Goal: Task Accomplishment & Management: Complete application form

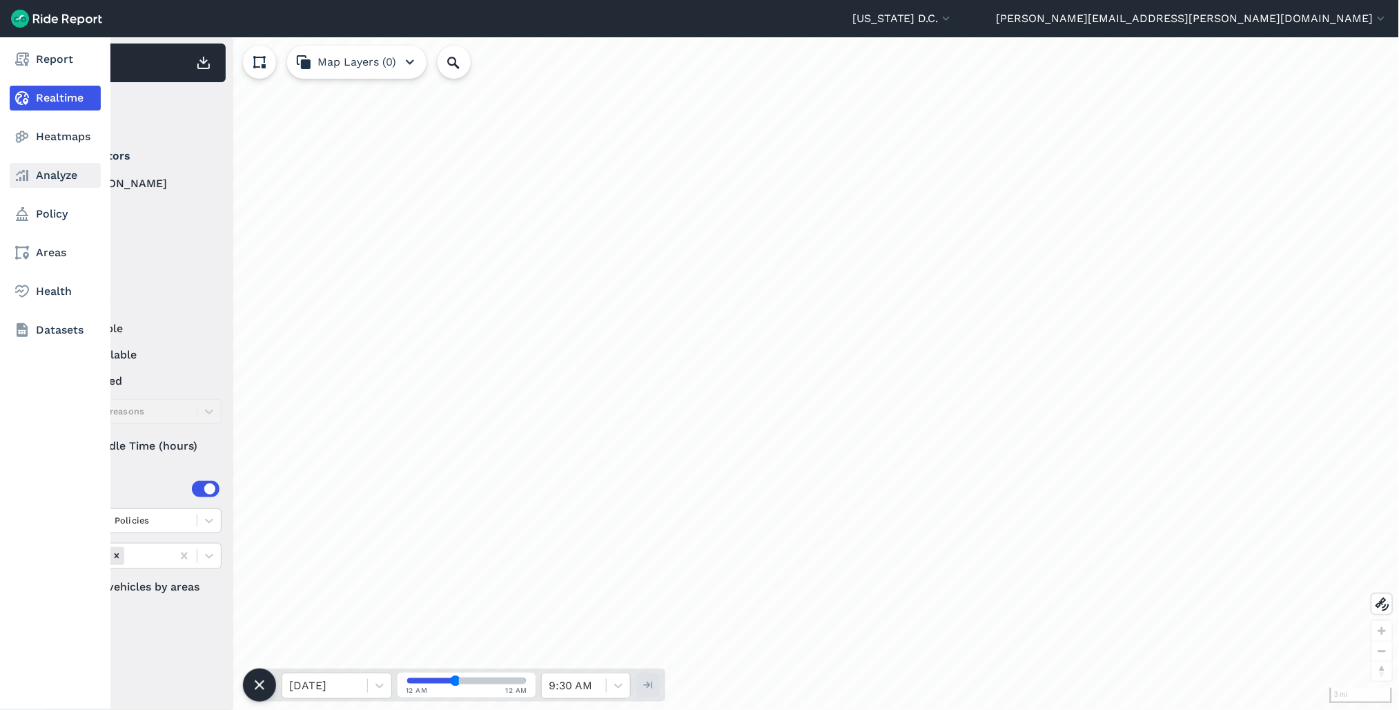
click at [57, 176] on link "Analyze" at bounding box center [55, 175] width 91 height 25
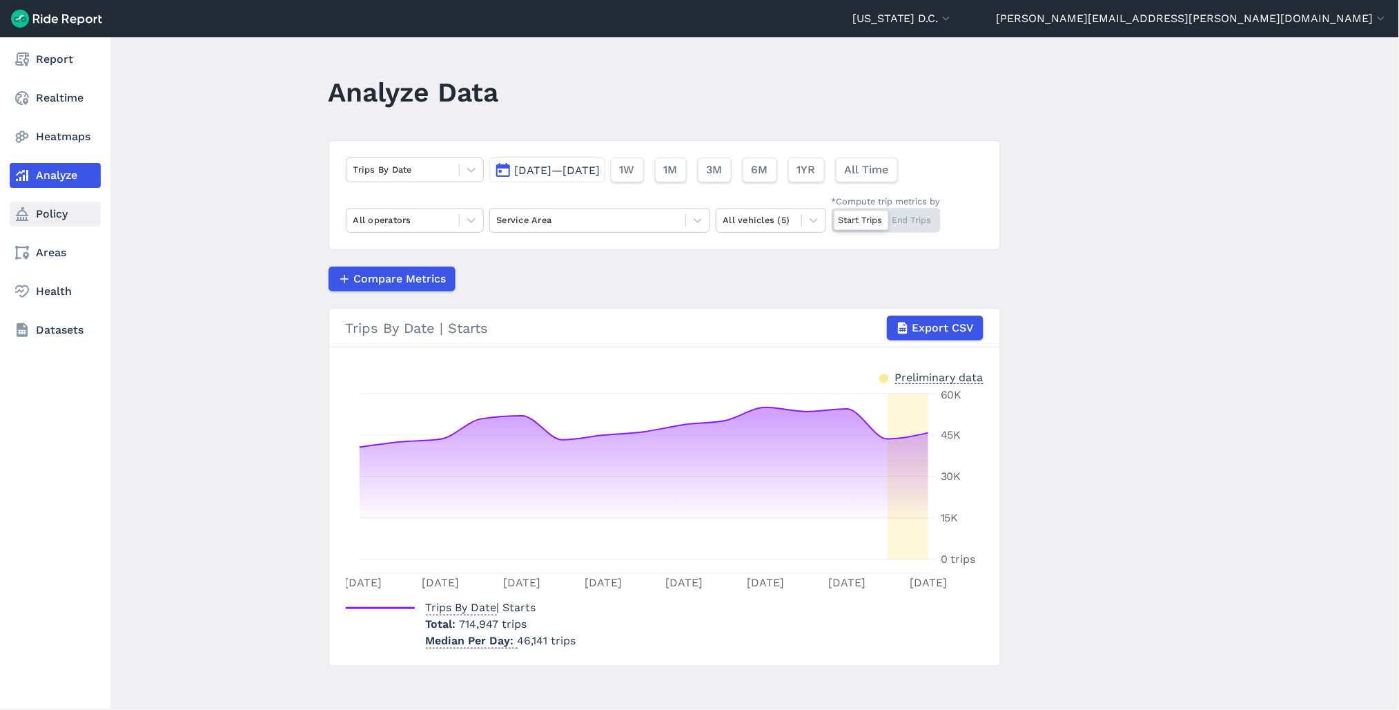
drag, startPoint x: 19, startPoint y: 217, endPoint x: 19, endPoint y: 208, distance: 8.3
click at [19, 217] on icon at bounding box center [22, 214] width 17 height 17
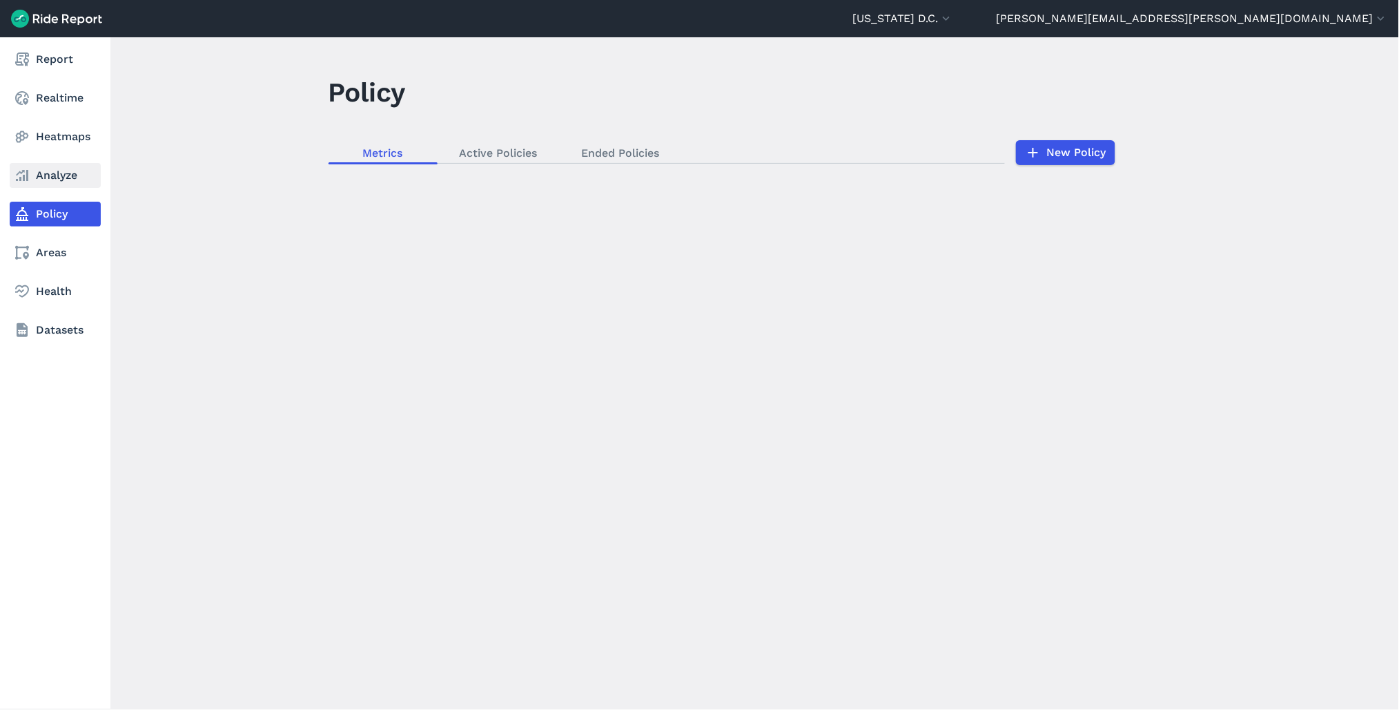
click at [24, 179] on use at bounding box center [22, 175] width 12 height 11
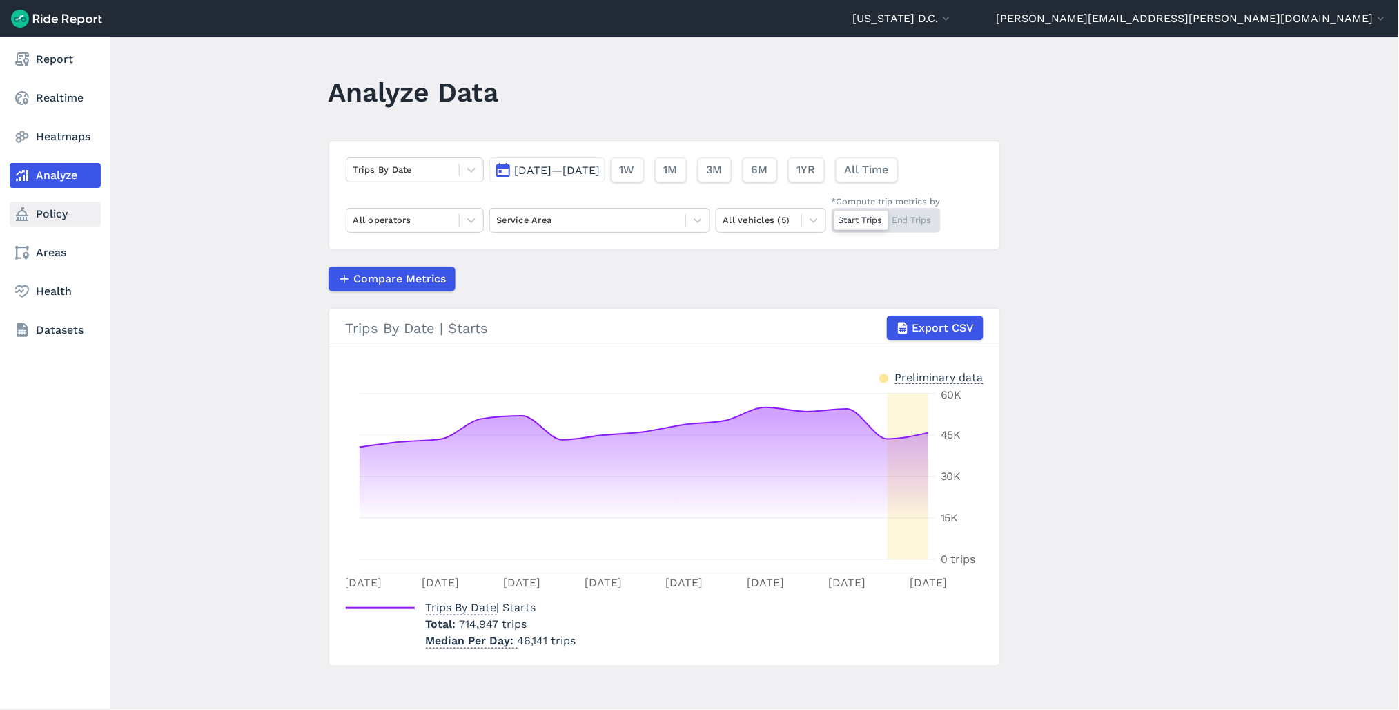
click at [56, 212] on link "Policy" at bounding box center [55, 214] width 91 height 25
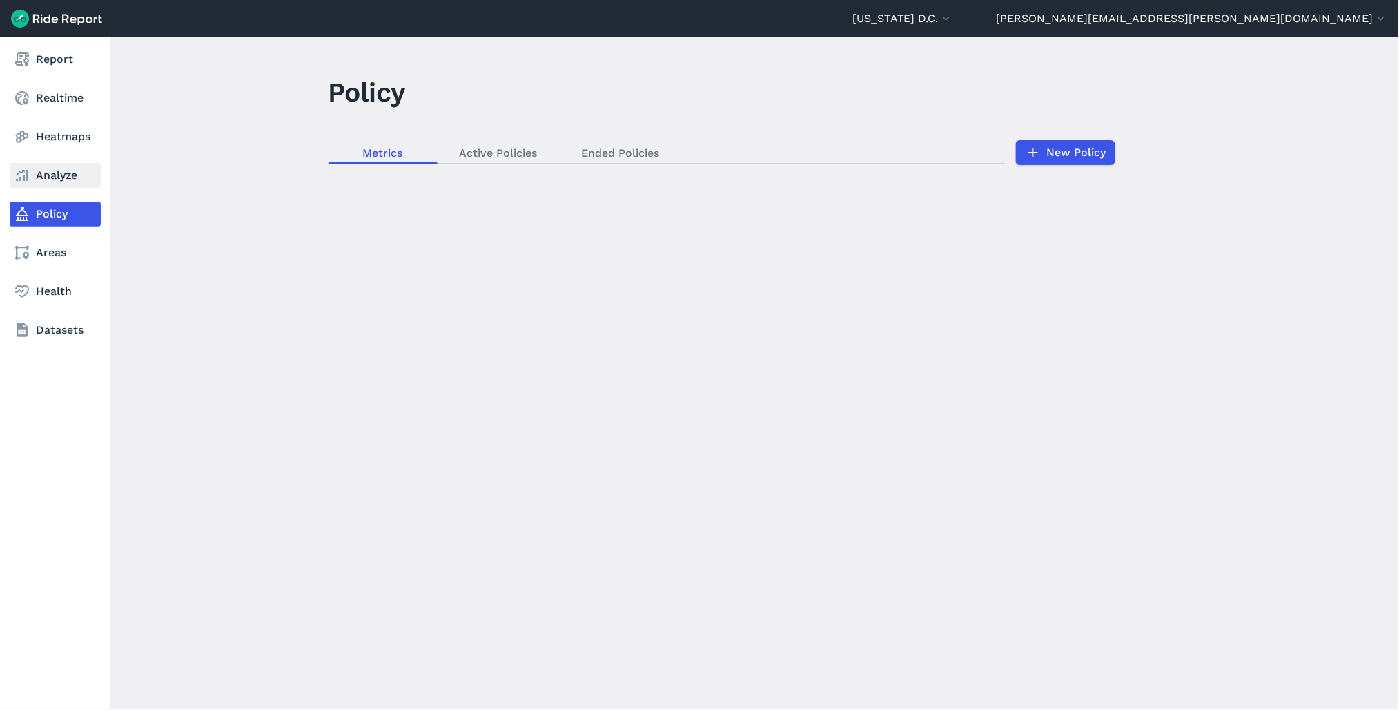
click at [53, 164] on link "Analyze" at bounding box center [55, 175] width 91 height 25
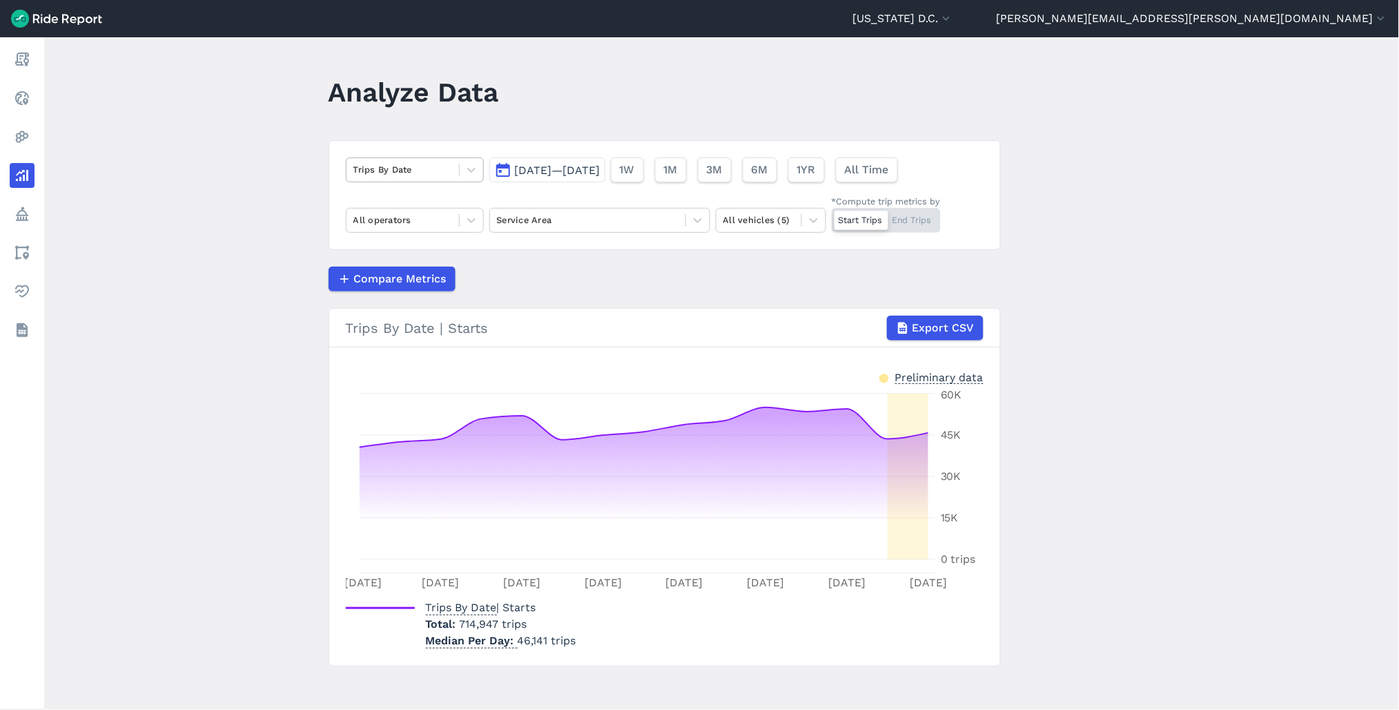
click at [415, 175] on div at bounding box center [402, 170] width 99 height 16
click at [563, 99] on header "Analyze Data" at bounding box center [673, 96] width 689 height 53
click at [425, 229] on div "All operators" at bounding box center [403, 219] width 113 height 21
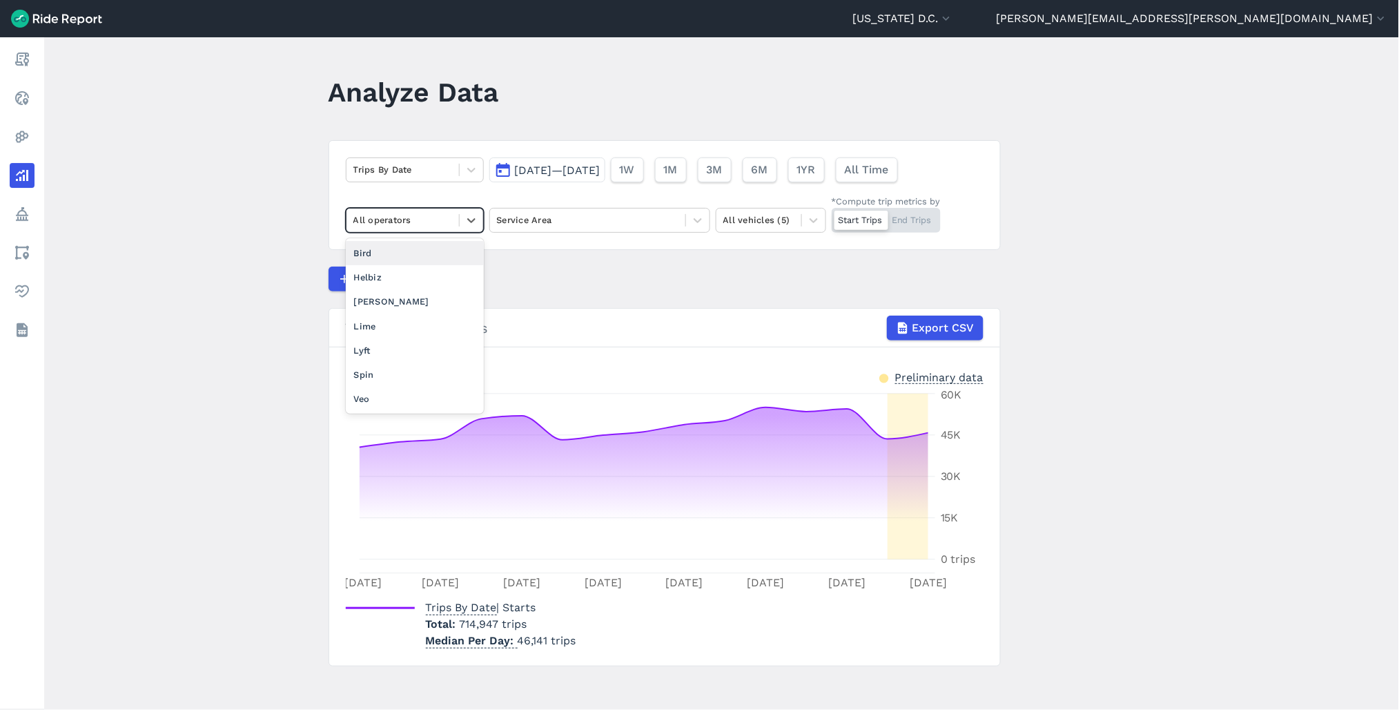
click at [621, 97] on header "Analyze Data" at bounding box center [673, 96] width 689 height 53
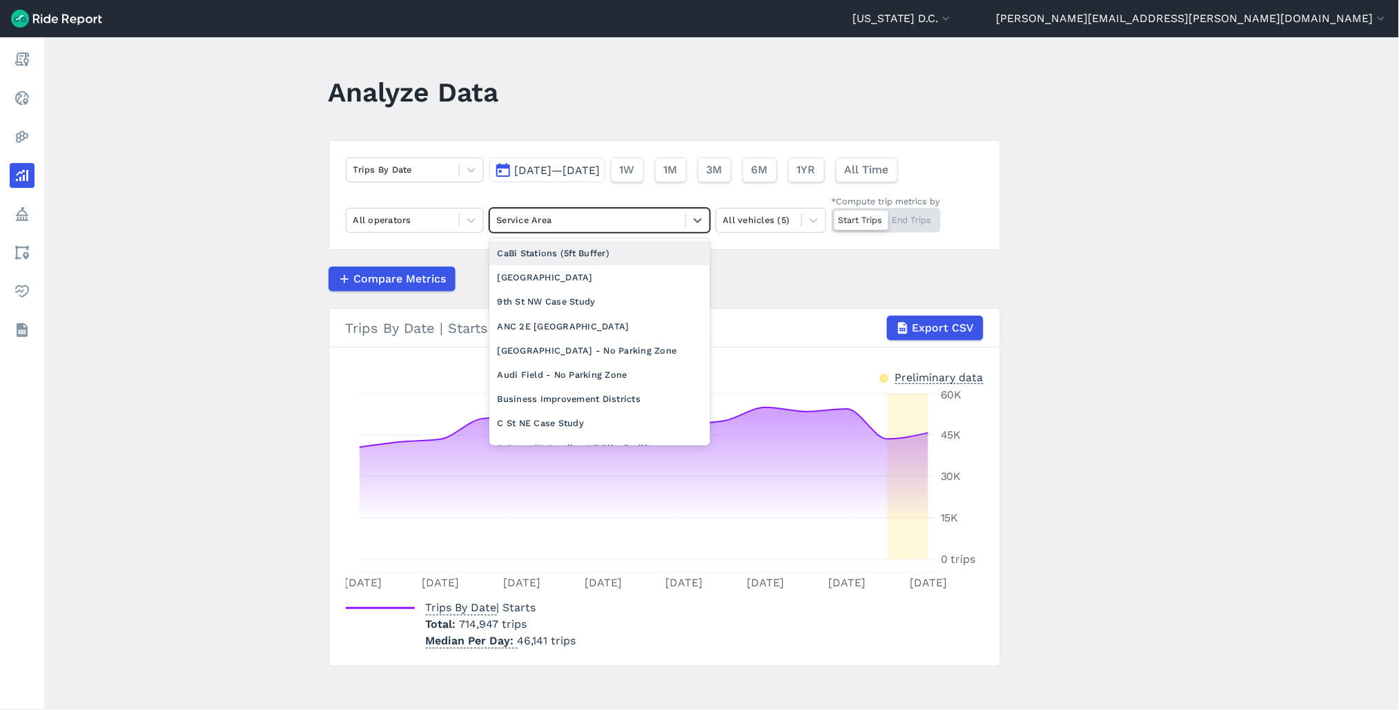
click at [527, 215] on div at bounding box center [588, 220] width 182 height 16
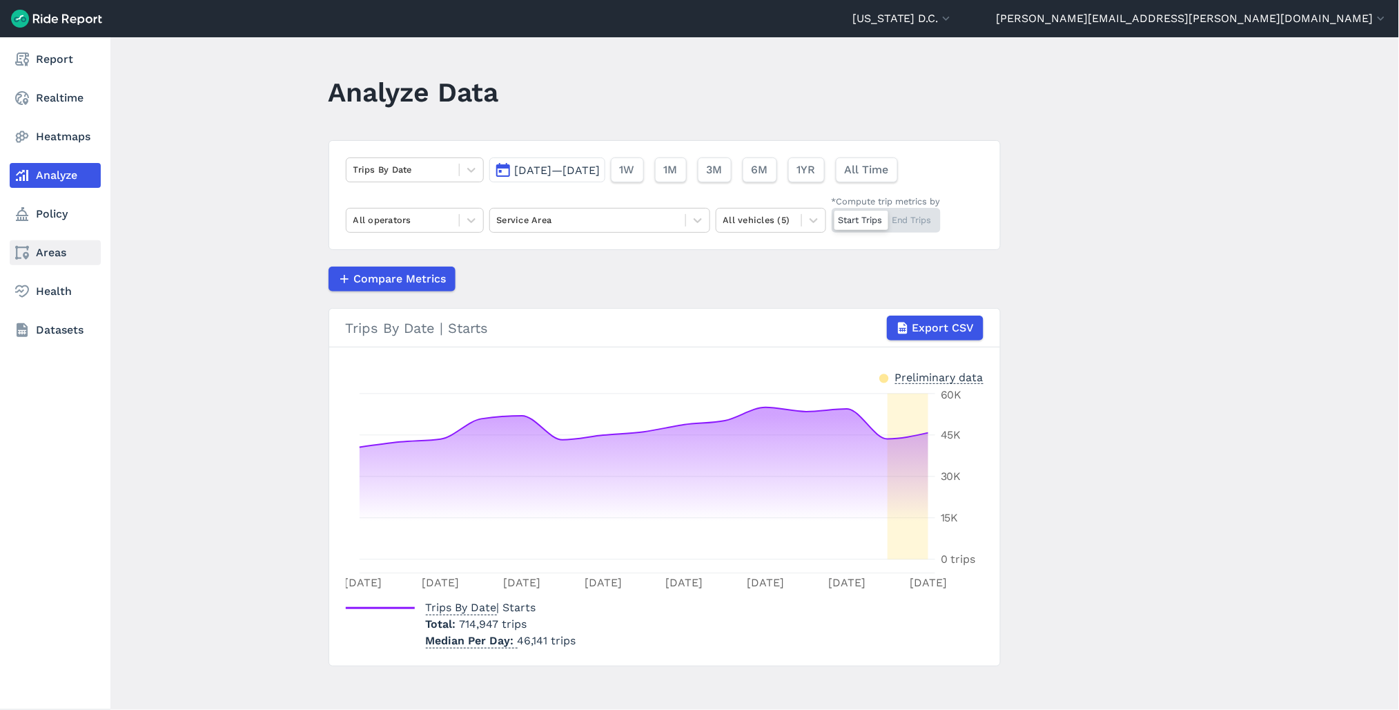
click at [60, 253] on link "Areas" at bounding box center [55, 252] width 91 height 25
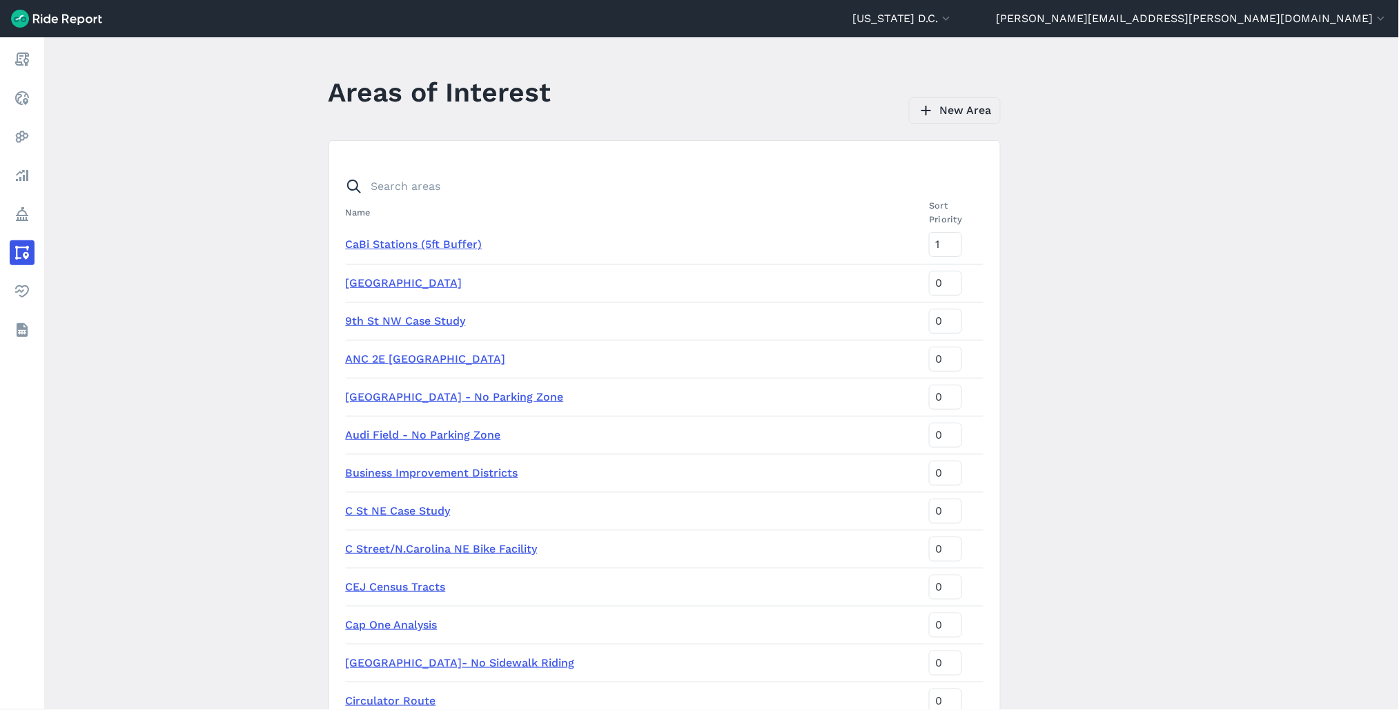
click at [961, 111] on link "New Area" at bounding box center [955, 110] width 92 height 26
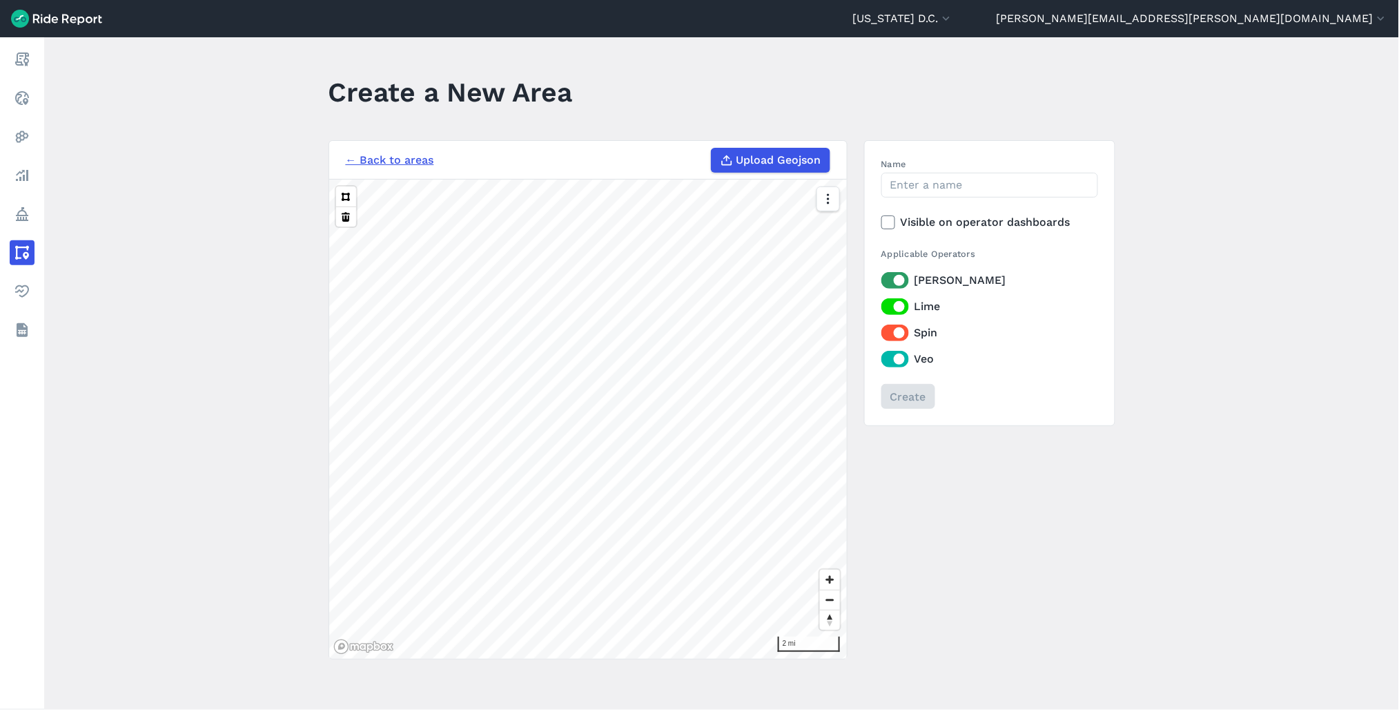
click at [766, 161] on span "Upload Geojson" at bounding box center [779, 160] width 85 height 17
click at [712, 148] on input "Upload Geojson" at bounding box center [711, 148] width 1 height 1
type input "C:\fakepath\Hubs Buffer.geojson"
click at [1010, 182] on input "Name" at bounding box center [990, 185] width 217 height 25
type input "Hubs Buffer"
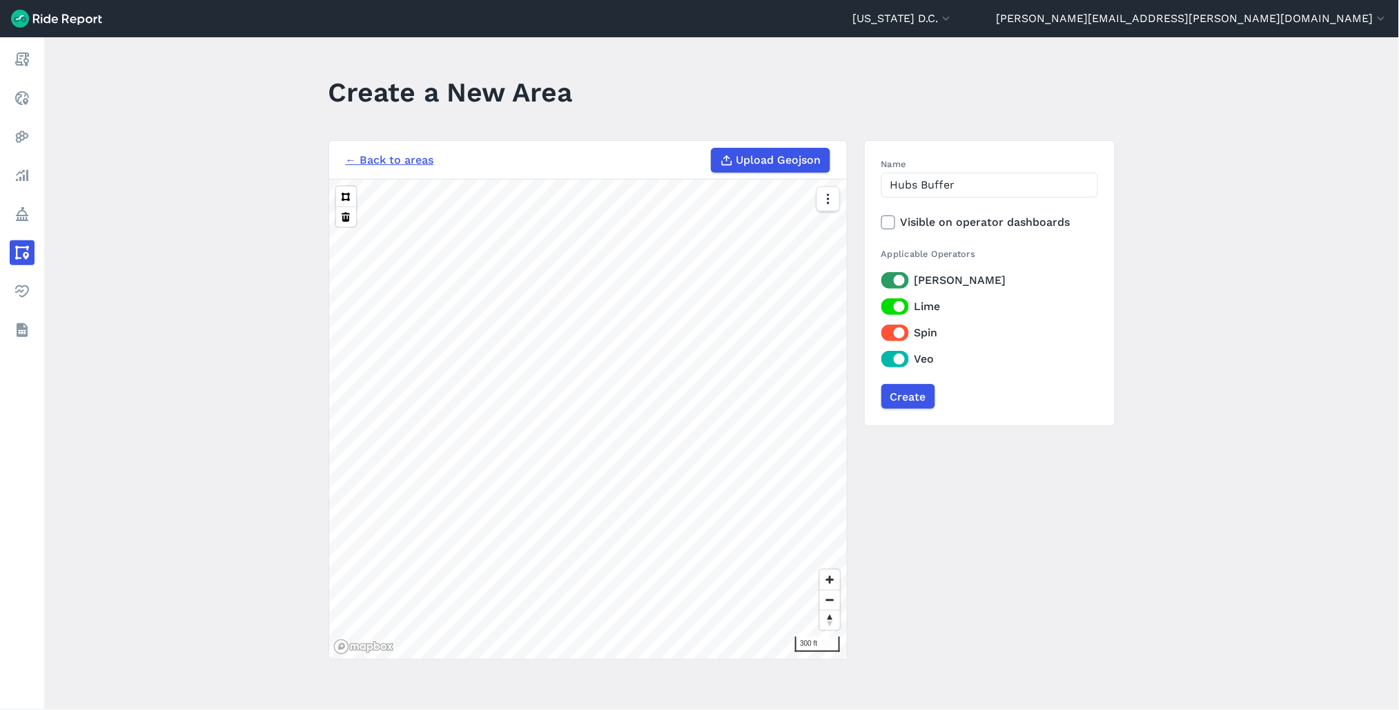
click at [889, 222] on use at bounding box center [888, 222] width 9 height 7
click at [882, 222] on input "Visible on operator dashboards" at bounding box center [882, 218] width 0 height 9
click at [918, 396] on input "Create" at bounding box center [908, 396] width 54 height 25
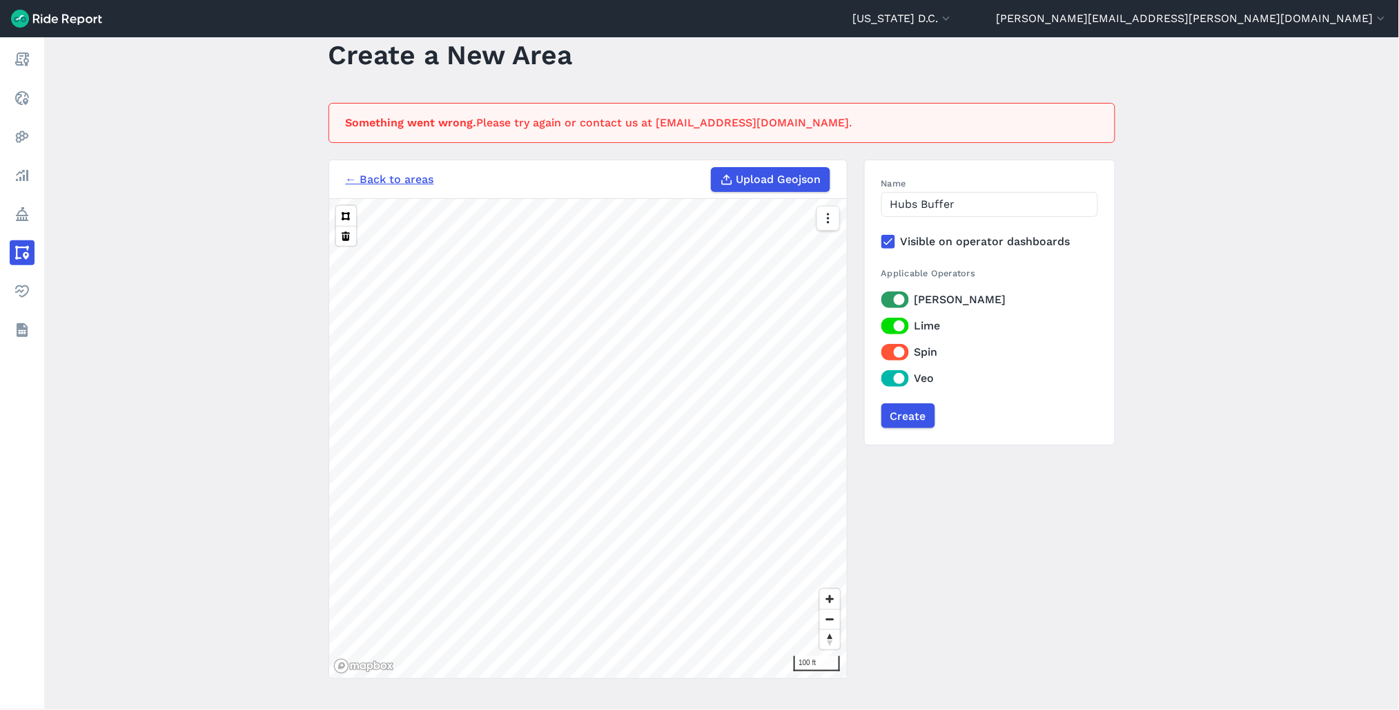
scroll to position [72, 0]
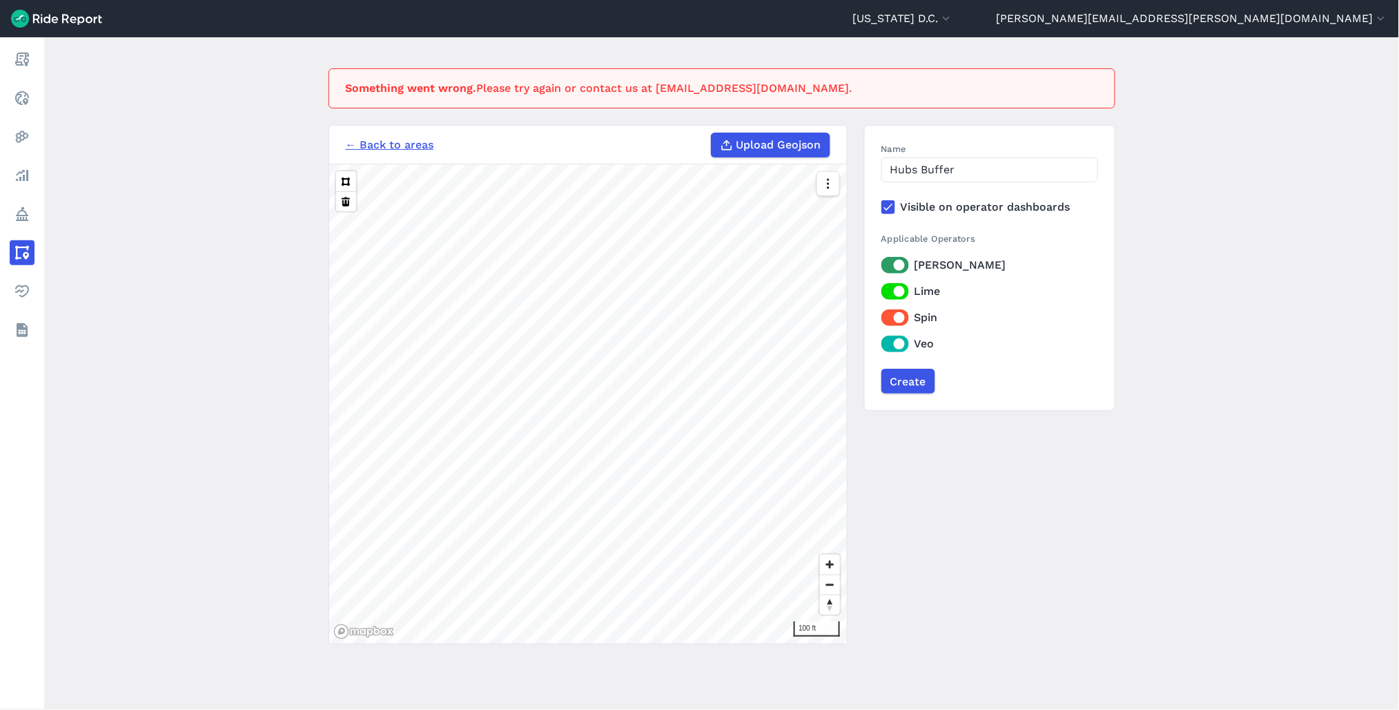
click at [882, 203] on icon at bounding box center [888, 207] width 12 height 14
click at [882, 203] on input "Visible on operator dashboards" at bounding box center [882, 203] width 0 height 9
click at [908, 380] on input "Create" at bounding box center [908, 381] width 54 height 25
click at [922, 171] on input "Hubs Buffer" at bounding box center [990, 169] width 217 height 25
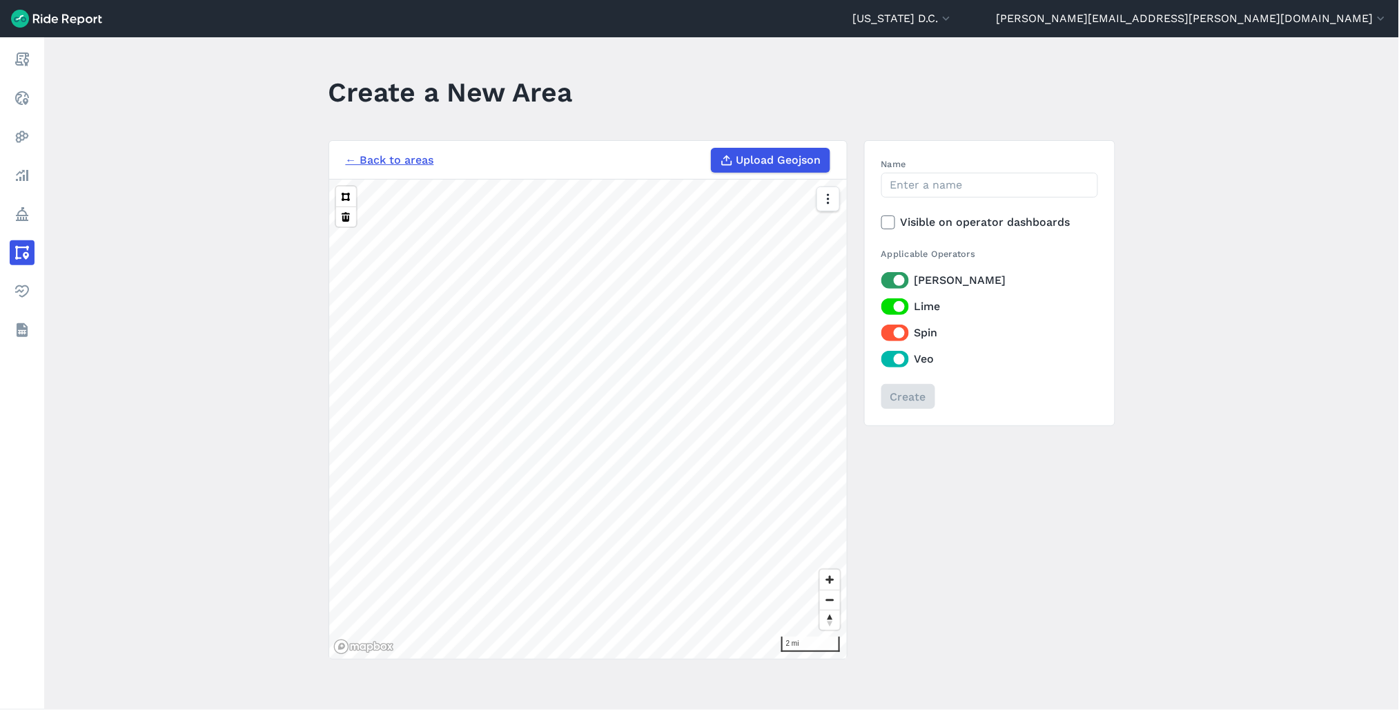
click at [769, 156] on span "Upload Geojson" at bounding box center [779, 160] width 85 height 17
click at [712, 148] on input "Upload Geojson" at bounding box center [711, 148] width 1 height 1
type input "C:\fakepath\Hubs Buffer.geojson"
click at [1005, 182] on input "Name" at bounding box center [990, 185] width 217 height 25
type input "Hubs Buffer"
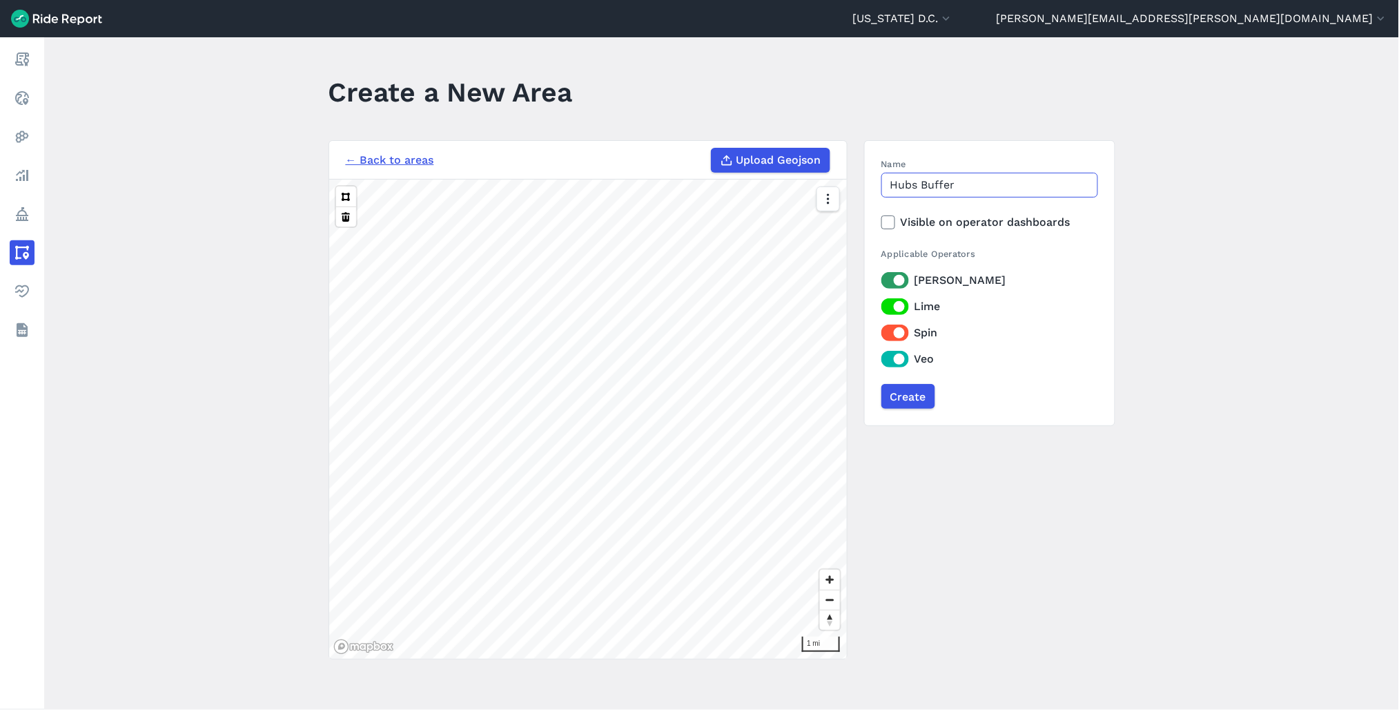
click at [336, 186] on button at bounding box center [346, 196] width 20 height 20
click at [1018, 433] on div "← Back to areas Upload Geojson Revert geometry 1 mi Name Hubs Buffer Visible on…" at bounding box center [722, 399] width 787 height 519
click at [915, 397] on input "Create" at bounding box center [908, 396] width 54 height 25
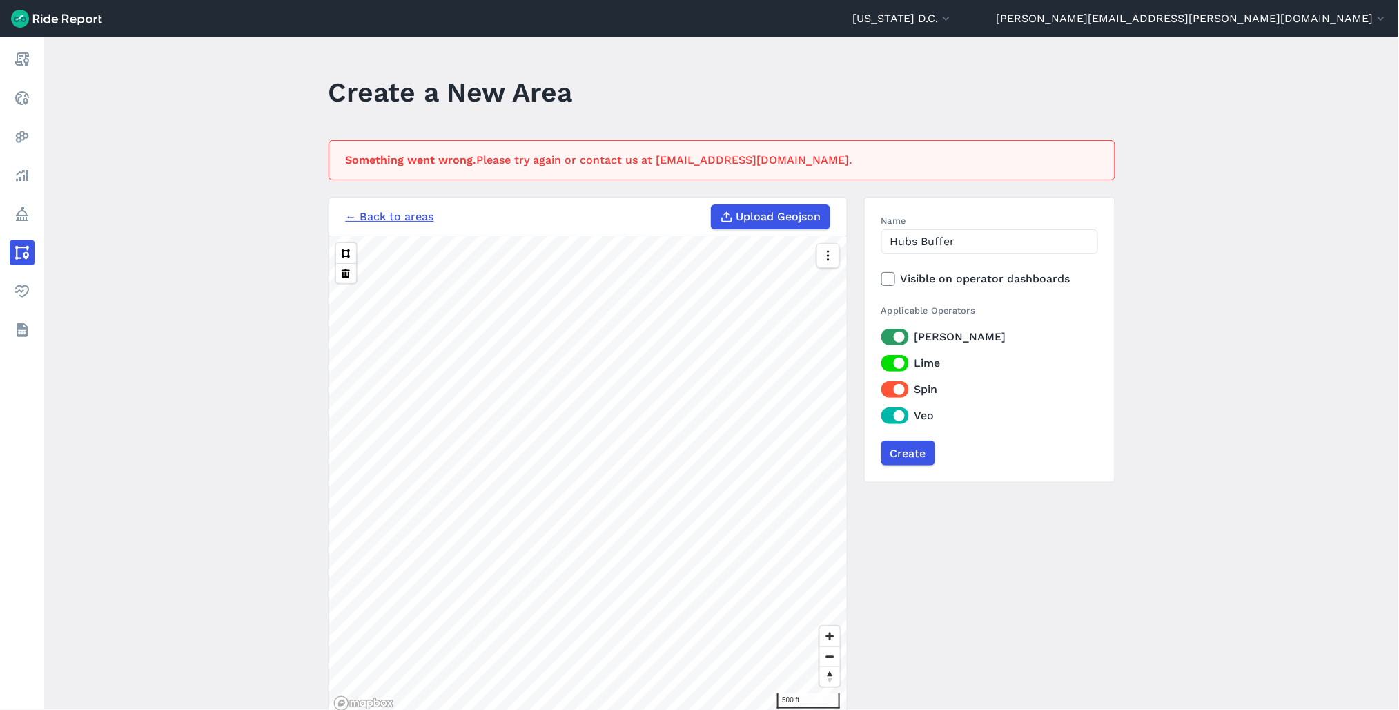
click at [568, 156] on div "Something went wrong. Please try again or contact us at support@ridereport.com." at bounding box center [718, 160] width 744 height 17
click at [568, 160] on div "Something went wrong. Please try again or contact us at support@ridereport.com." at bounding box center [718, 160] width 744 height 17
click at [1229, 443] on main "Create a New Area Something went wrong. Please try again or contact us at suppo…" at bounding box center [721, 373] width 1355 height 672
click at [1240, 343] on main "Create a New Area Something went wrong. Please try again or contact us at suppo…" at bounding box center [721, 373] width 1355 height 672
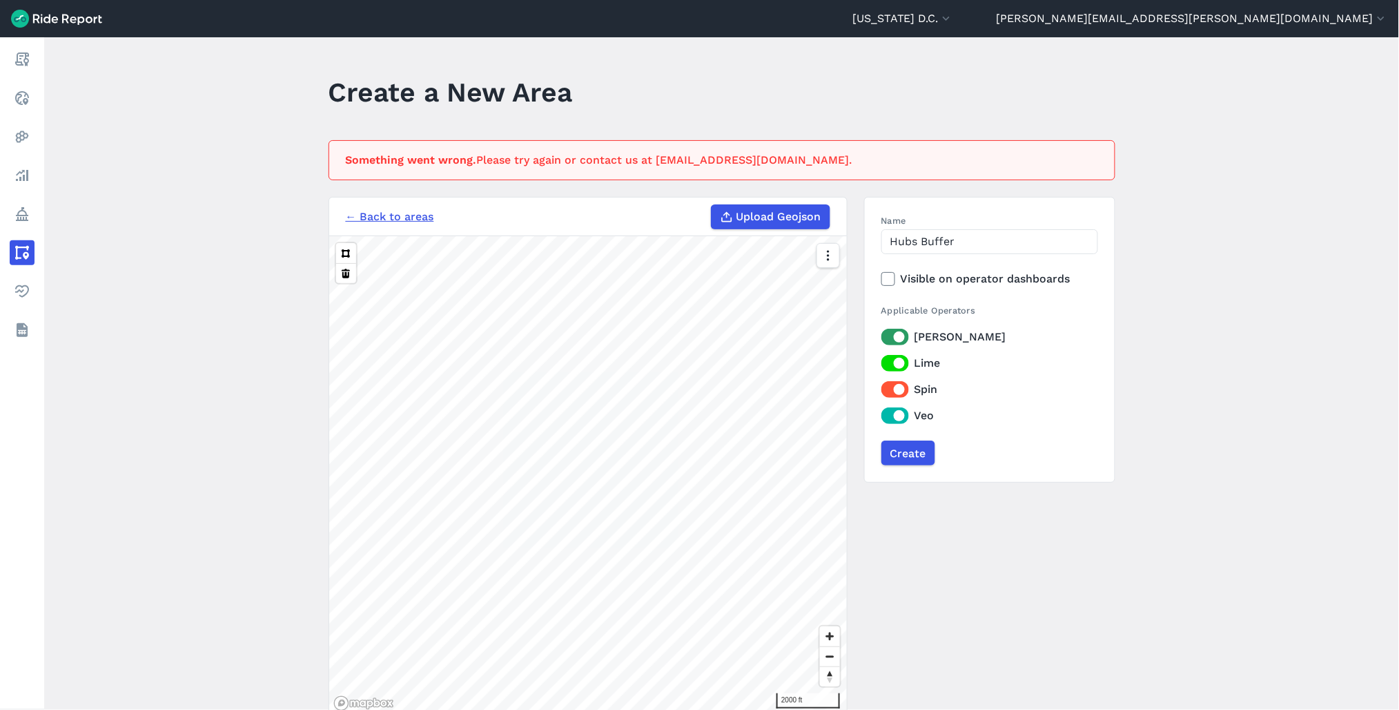
click at [737, 222] on span "Upload Geojson" at bounding box center [779, 216] width 85 height 17
click at [712, 205] on input "Upload Geojson" at bounding box center [711, 204] width 1 height 1
click at [979, 238] on input "Hubs Buffer" at bounding box center [990, 241] width 217 height 25
click at [922, 454] on input "Create" at bounding box center [908, 452] width 54 height 25
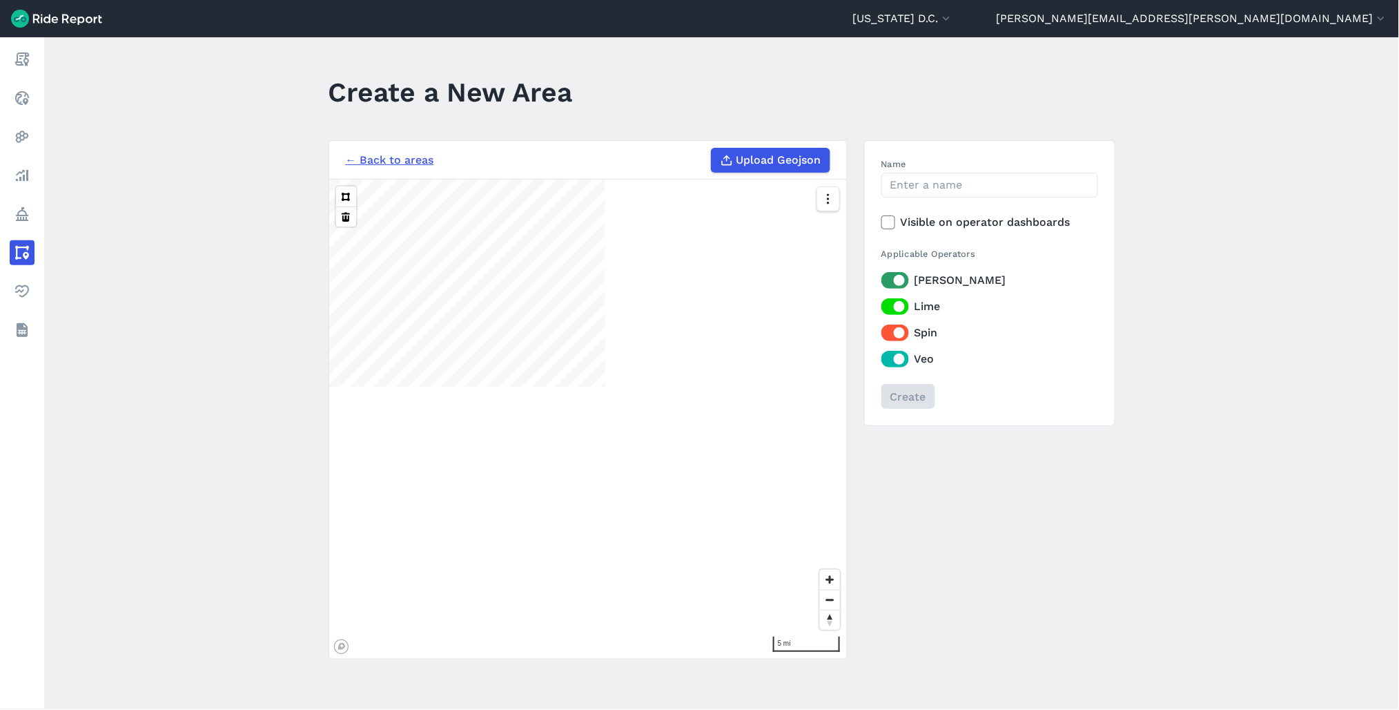
click at [779, 160] on span "Upload Geojson" at bounding box center [779, 160] width 85 height 17
click at [712, 148] on input "Upload Geojson" at bounding box center [711, 148] width 1 height 1
type input "C:\fakepath\Hubs Buffer.geojson"
click at [996, 185] on input "Name" at bounding box center [990, 185] width 217 height 25
type input "Hubs Buffer"
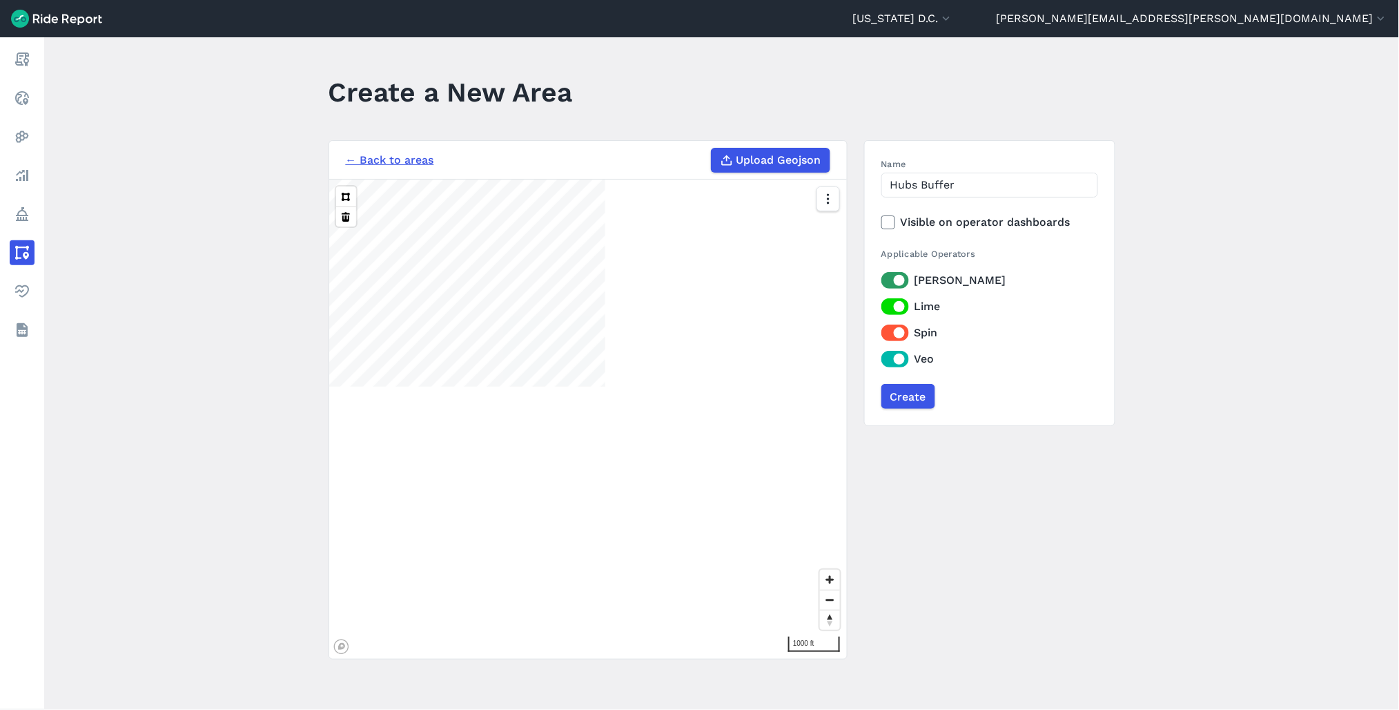
click at [1156, 375] on main "Create a New Area ← Back to areas Upload Geojson Revert geometry 1000 ft Name H…" at bounding box center [721, 373] width 1355 height 672
click at [903, 395] on input "Create" at bounding box center [909, 396] width 54 height 25
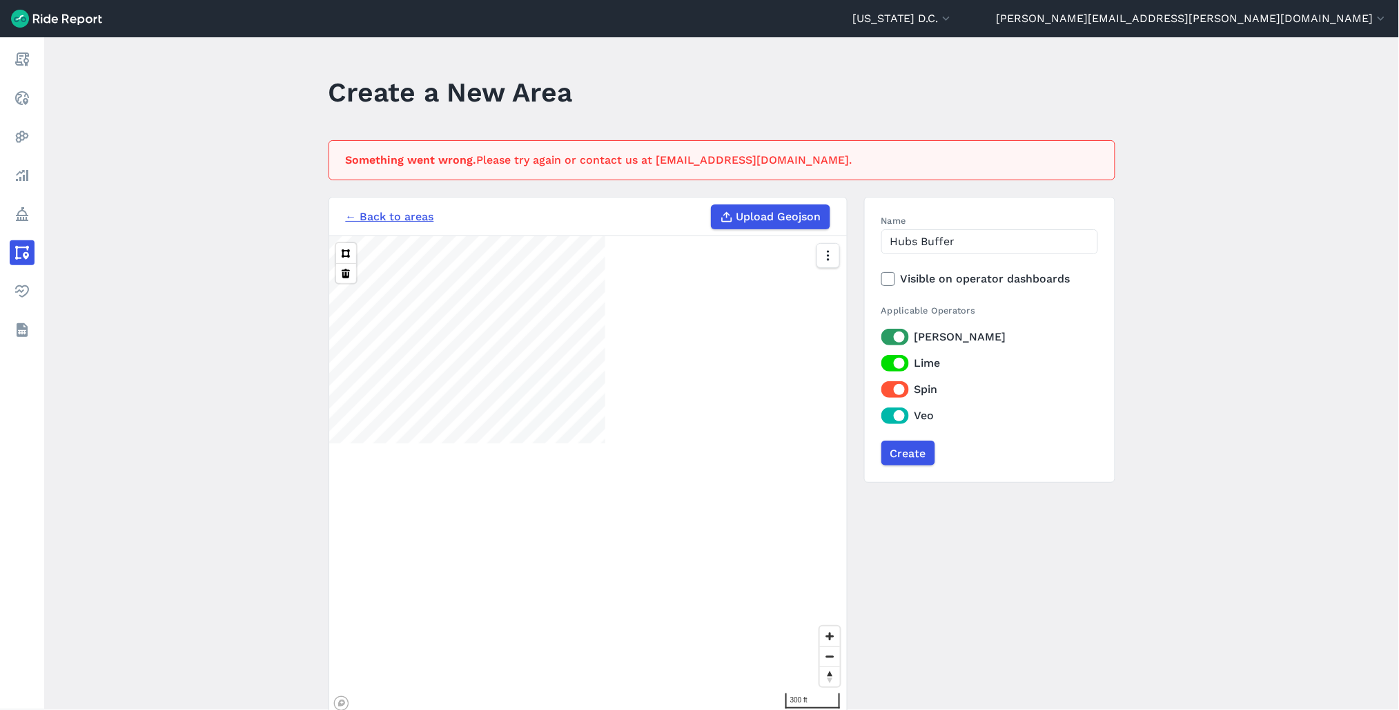
click at [369, 219] on link "← Back to areas" at bounding box center [390, 216] width 88 height 17
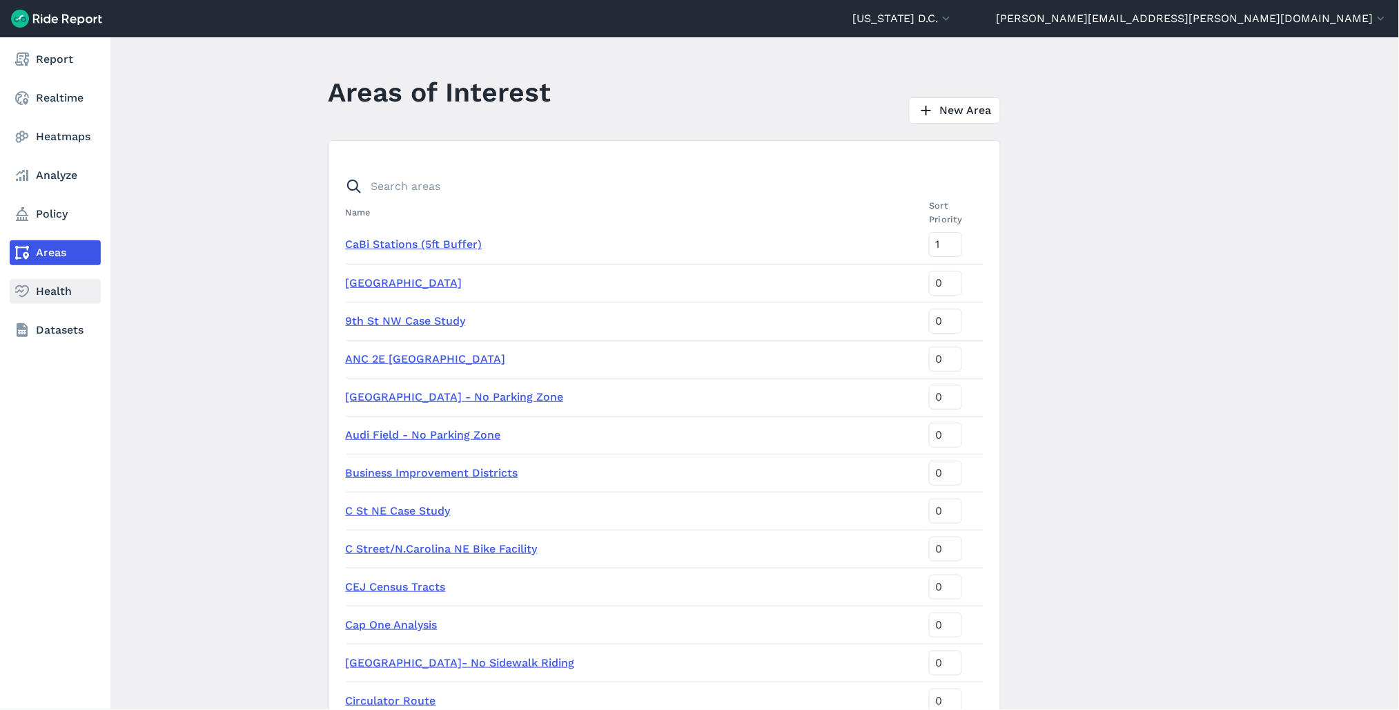
click at [54, 283] on link "Health" at bounding box center [55, 291] width 91 height 25
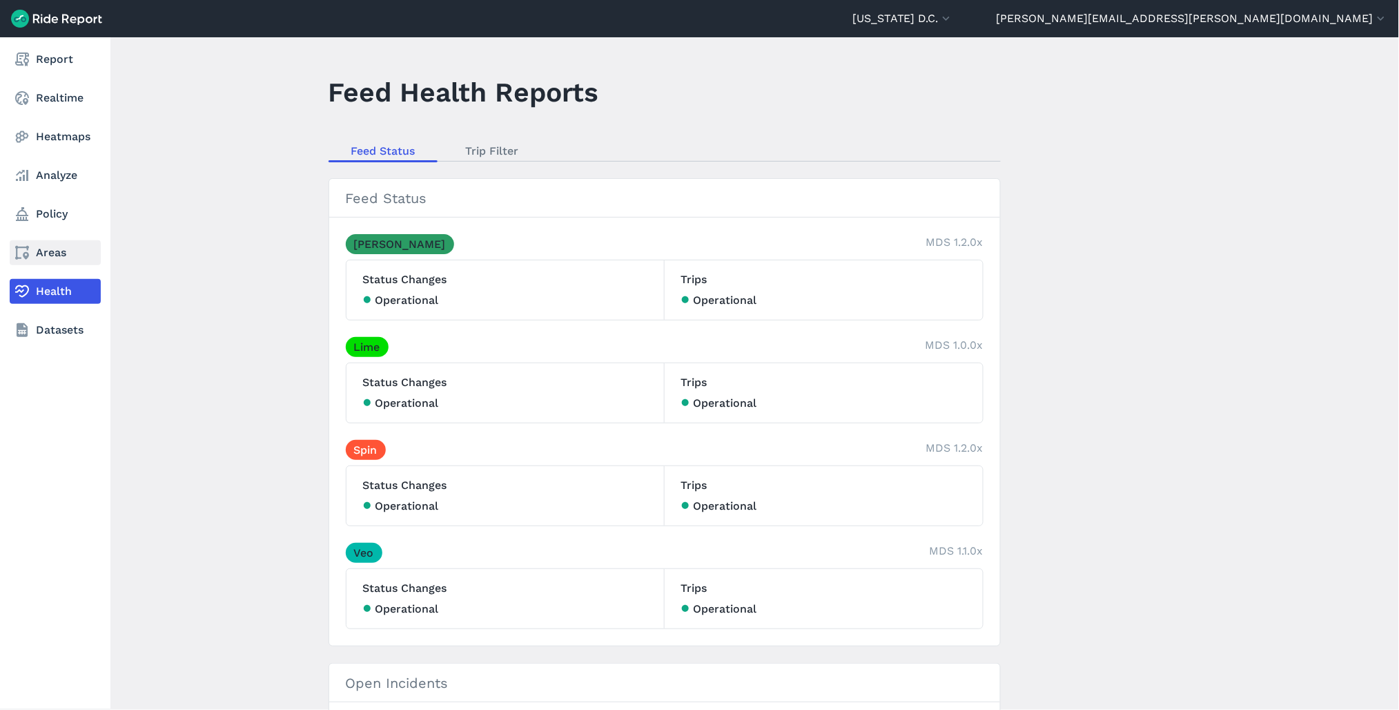
click at [51, 252] on link "Areas" at bounding box center [55, 252] width 91 height 25
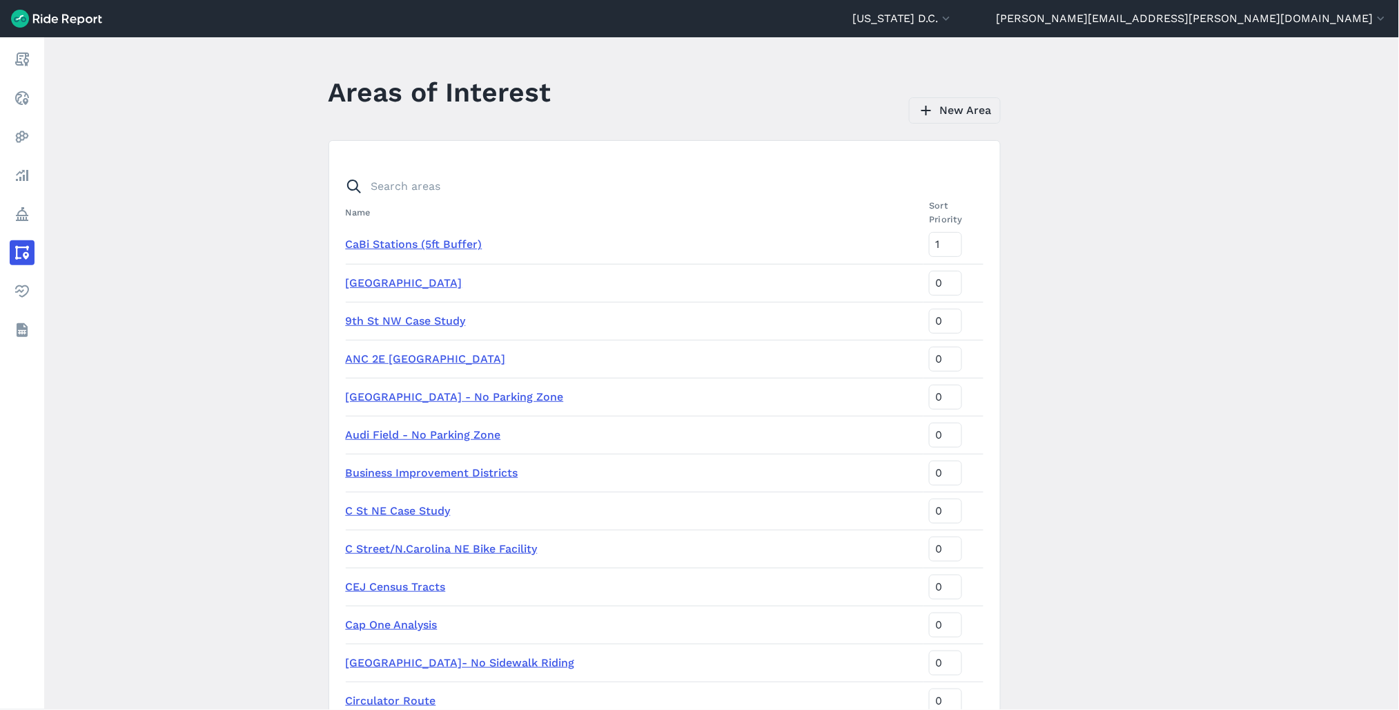
click at [955, 111] on link "New Area" at bounding box center [955, 110] width 92 height 26
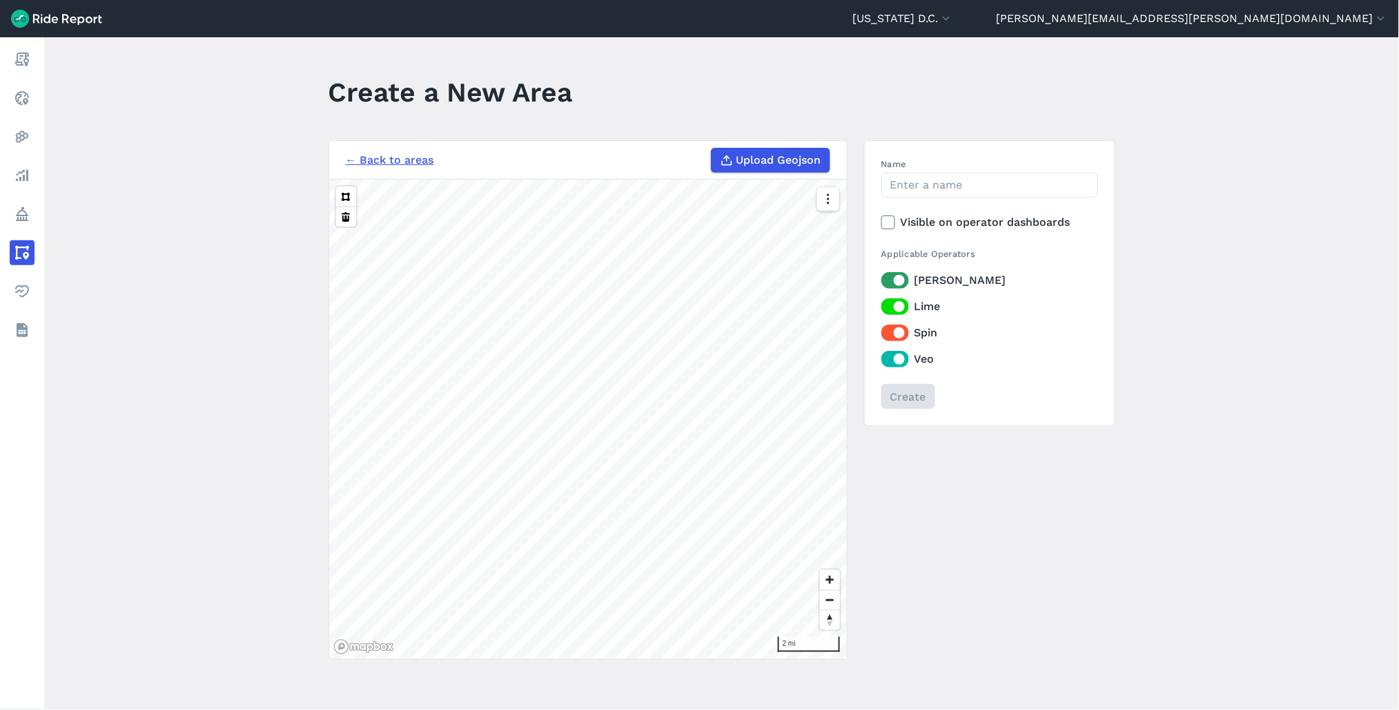
click at [753, 157] on span "Upload Geojson" at bounding box center [779, 160] width 85 height 17
click at [712, 148] on input "Upload Geojson" at bounding box center [711, 148] width 1 height 1
type input "C:\fakepath\Hubs Buffer.geojson"
click at [953, 190] on input "Name" at bounding box center [990, 185] width 217 height 25
type input "Hub Buffer"
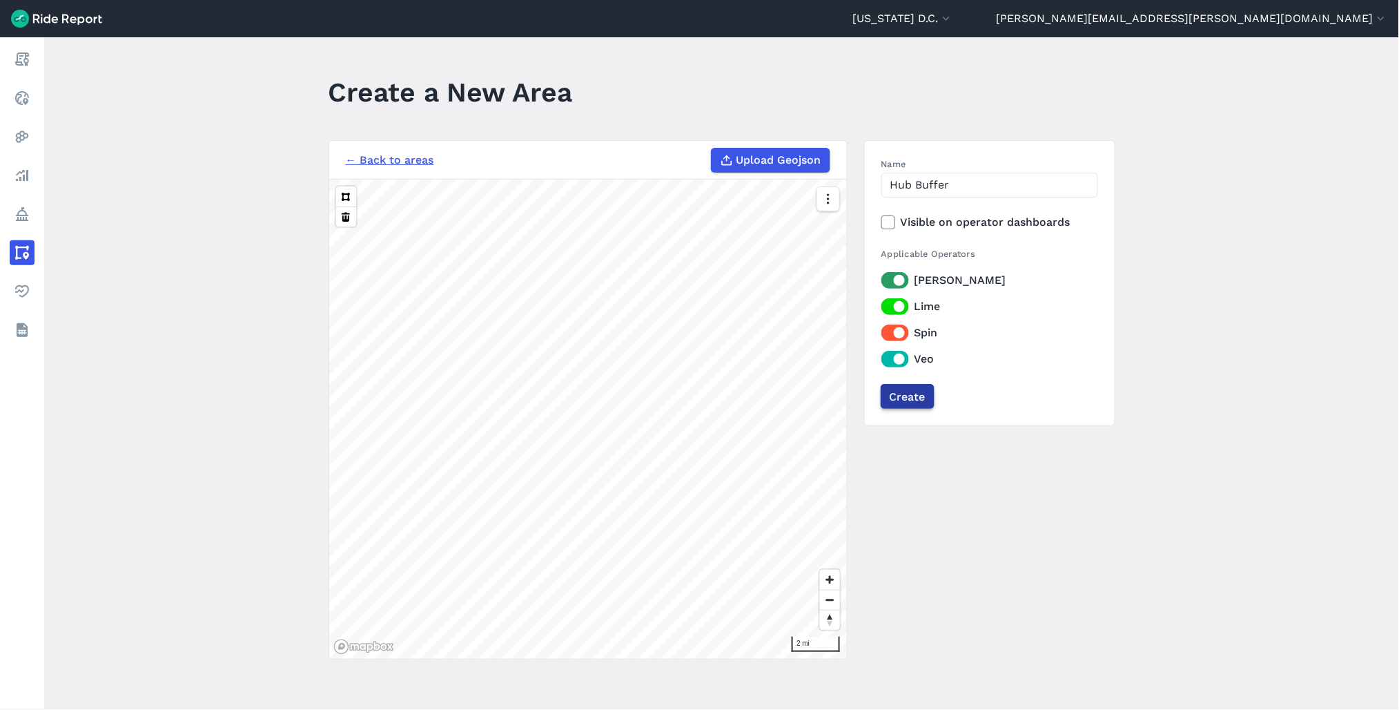
click at [929, 405] on input "Create" at bounding box center [908, 396] width 54 height 25
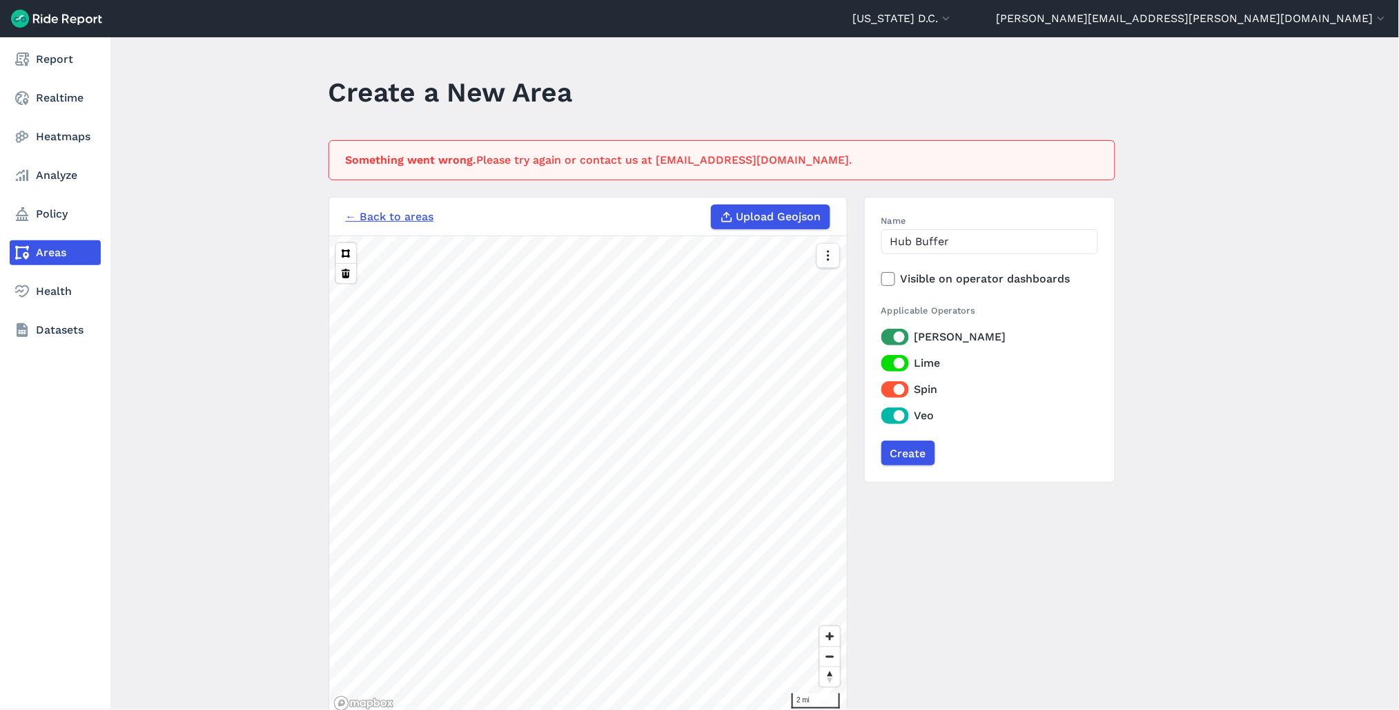
click at [14, 260] on icon at bounding box center [22, 252] width 17 height 17
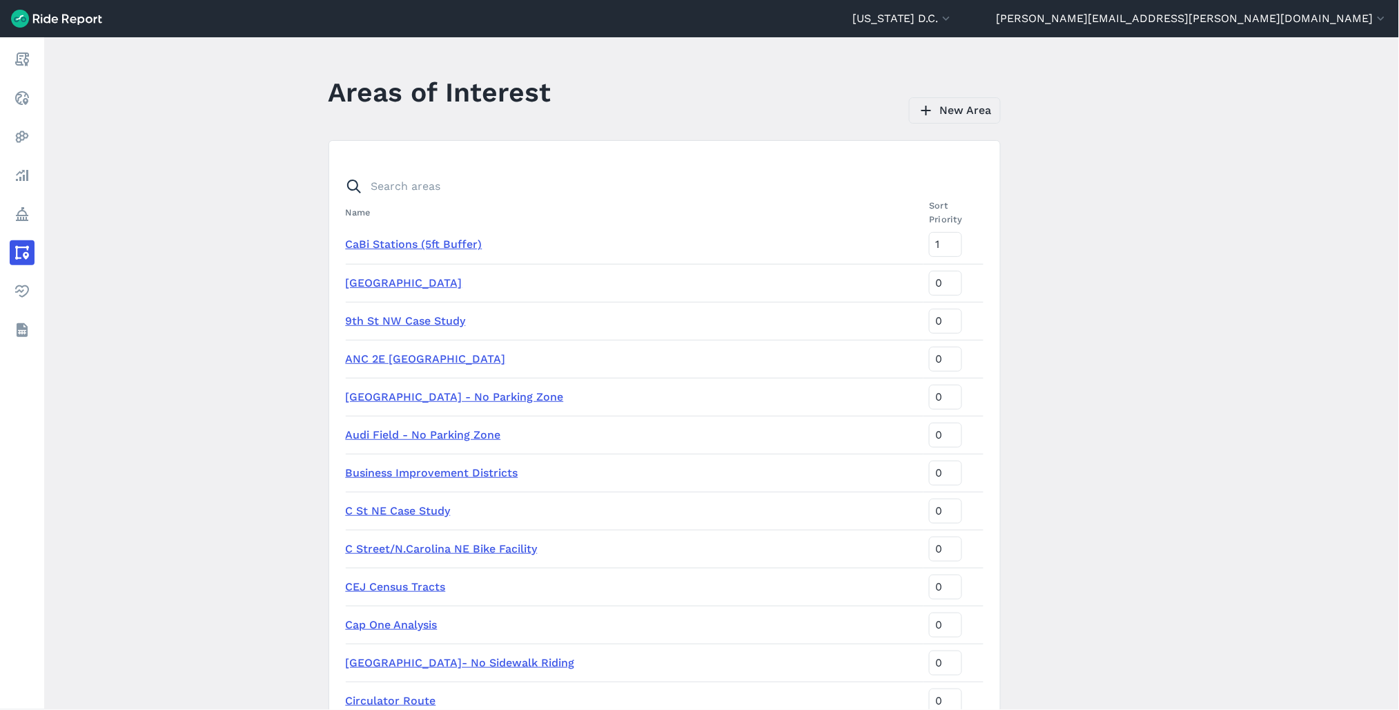
click at [936, 115] on link "New Area" at bounding box center [955, 110] width 92 height 26
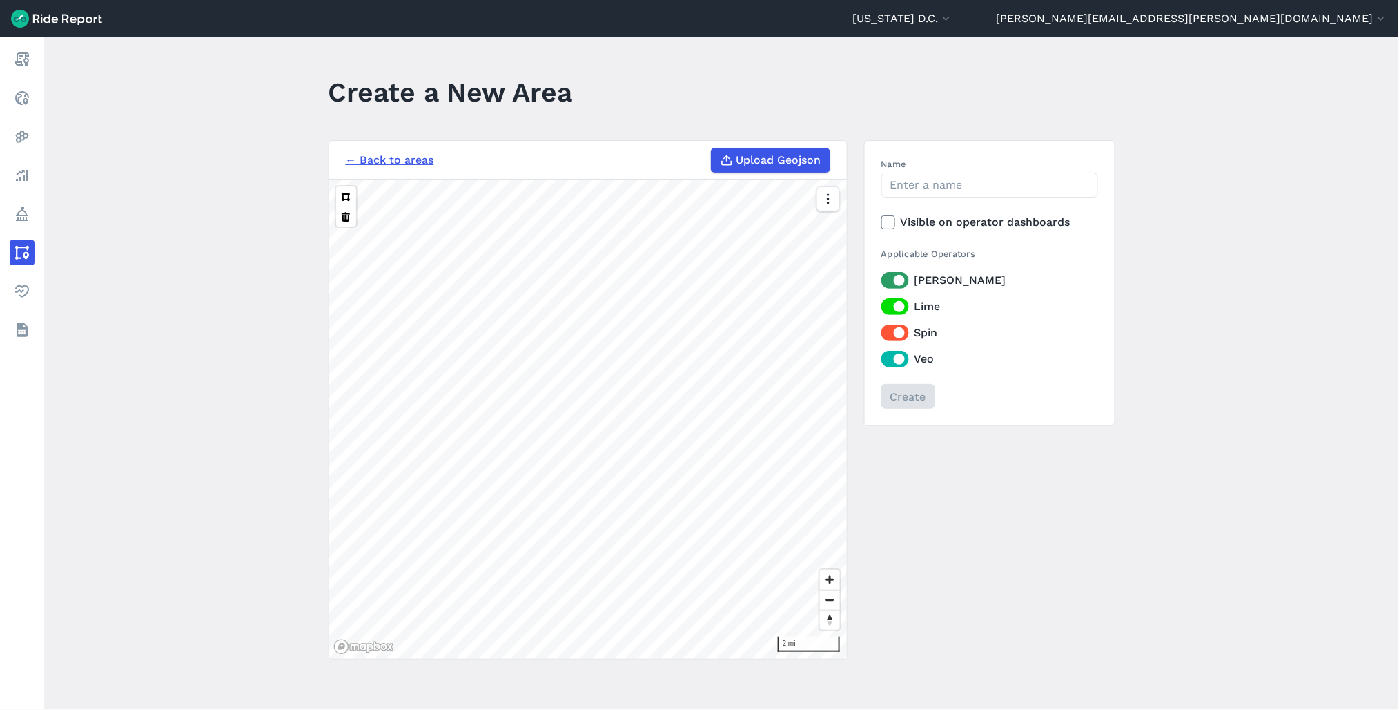
click at [732, 159] on label "Upload Geojson" at bounding box center [770, 160] width 119 height 25
click at [712, 148] on input "Upload Geojson" at bounding box center [711, 148] width 1 height 1
type input "C:\fakepath\Hubs Buffer.geojson"
click at [944, 184] on input "Name" at bounding box center [990, 185] width 217 height 25
click at [944, 184] on input "Hubs buffer" at bounding box center [990, 185] width 217 height 25
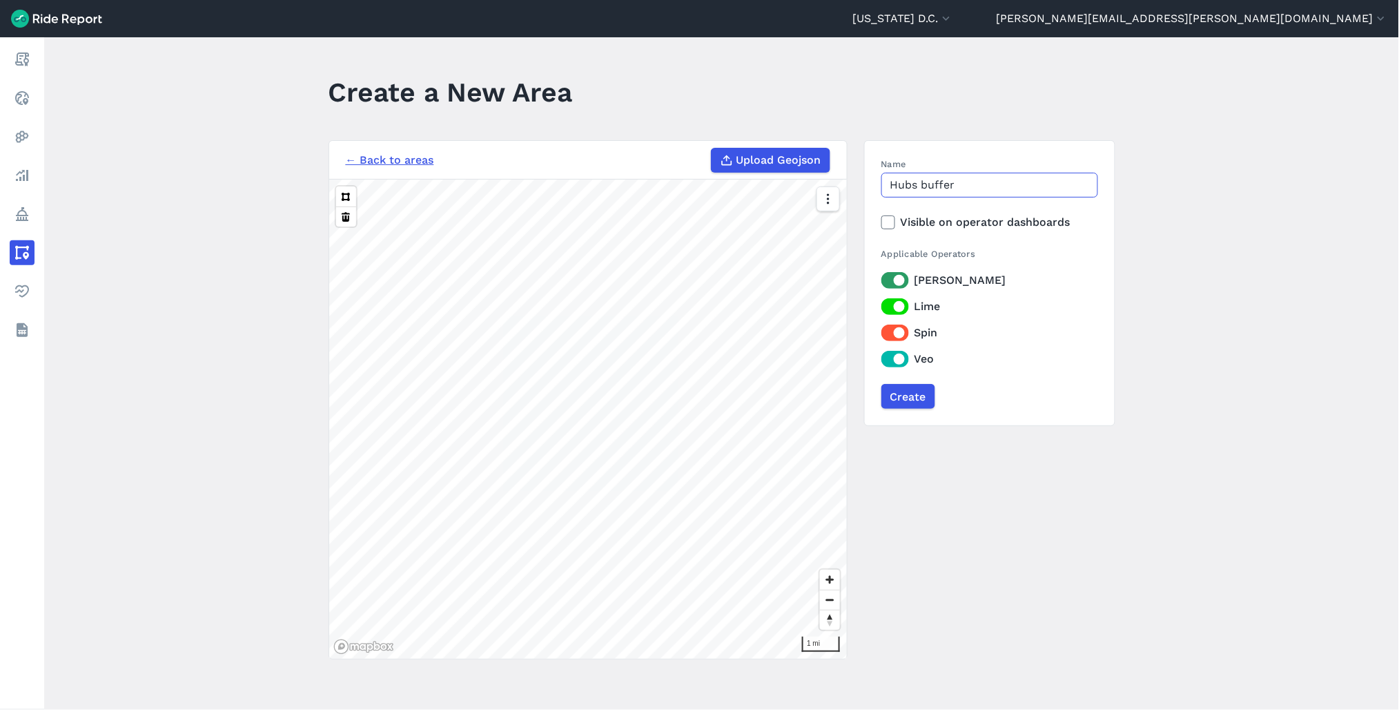
click at [944, 184] on input "Hubs buffer" at bounding box center [990, 185] width 217 height 25
type input "Hubs buffer"
click at [900, 395] on input "Create" at bounding box center [908, 396] width 54 height 25
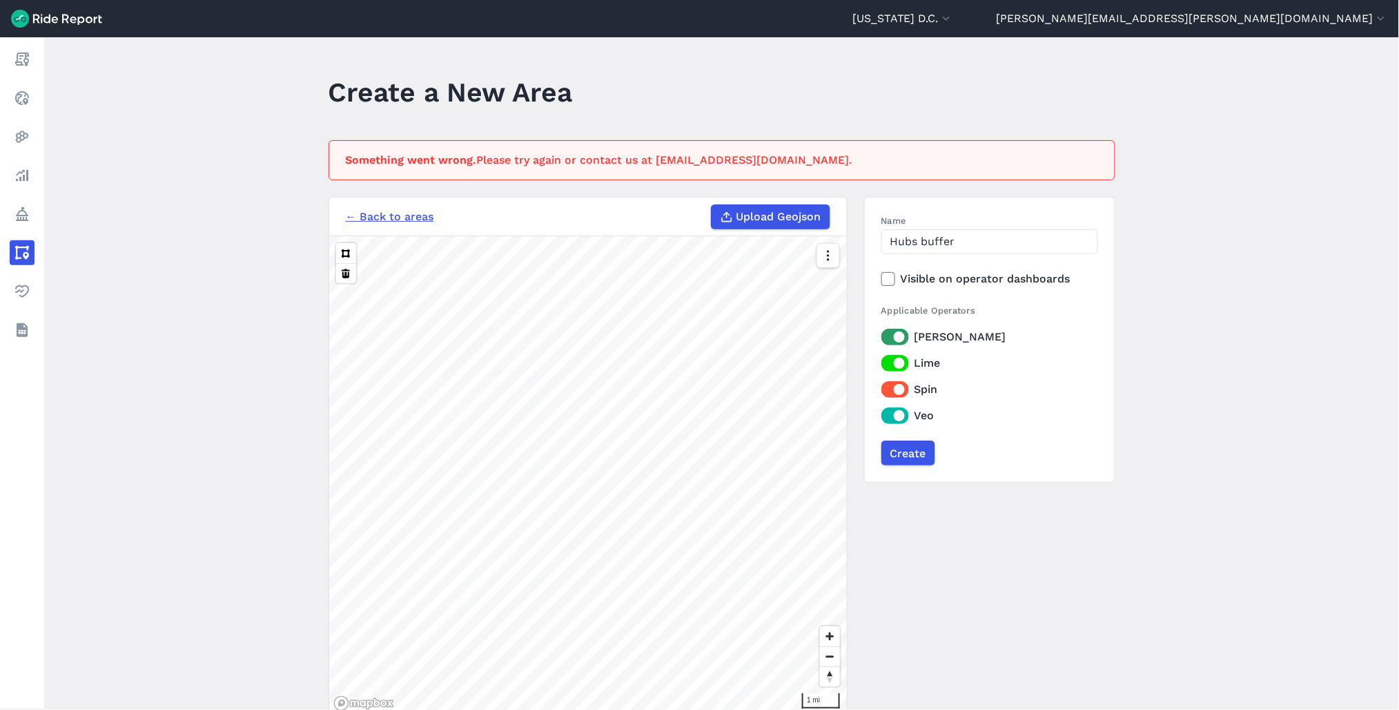
click at [751, 209] on span "Upload Geojson" at bounding box center [779, 216] width 85 height 17
click at [712, 205] on input "Upload Geojson" at bounding box center [711, 204] width 1 height 1
click at [757, 211] on span "Upload Geojson" at bounding box center [779, 216] width 85 height 17
click at [712, 205] on input "Upload Geojson" at bounding box center [711, 204] width 1 height 1
type input "C:\fakepath\Hubs Buffer4.geojson"
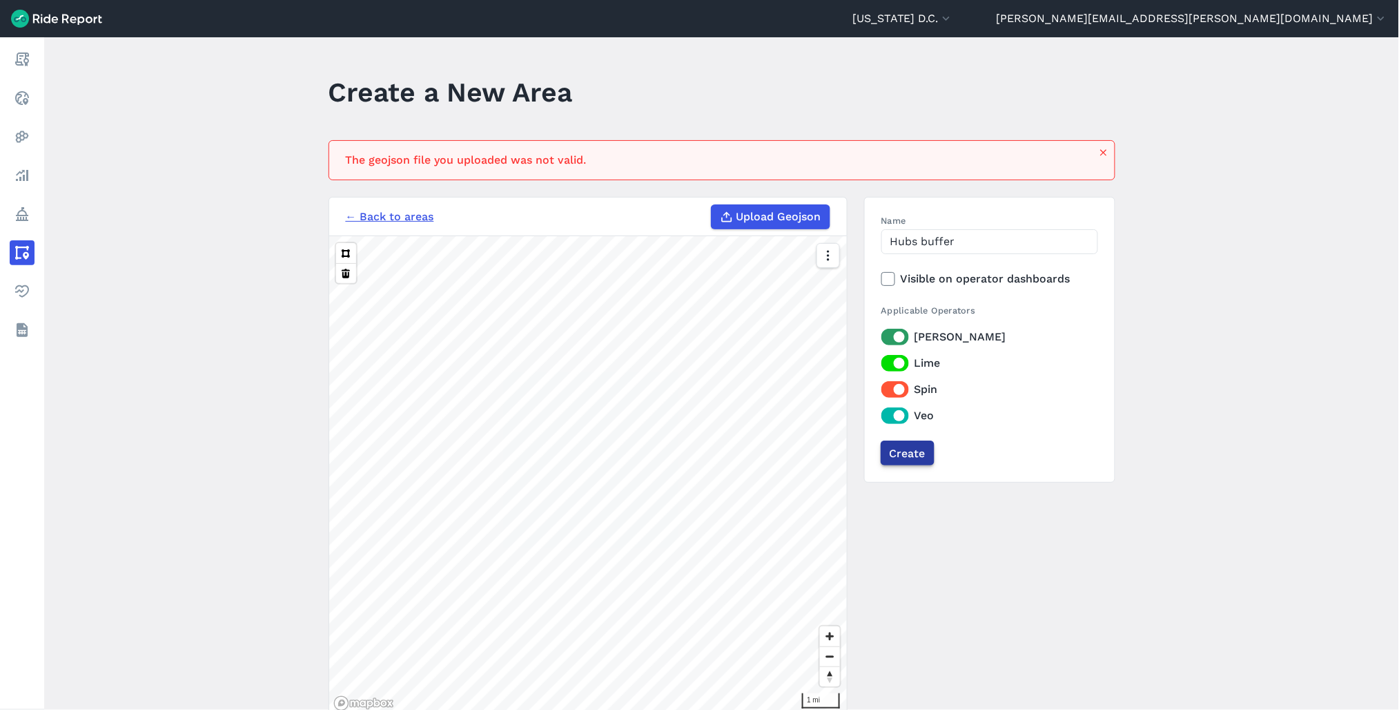
click at [922, 458] on input "Create" at bounding box center [908, 452] width 54 height 25
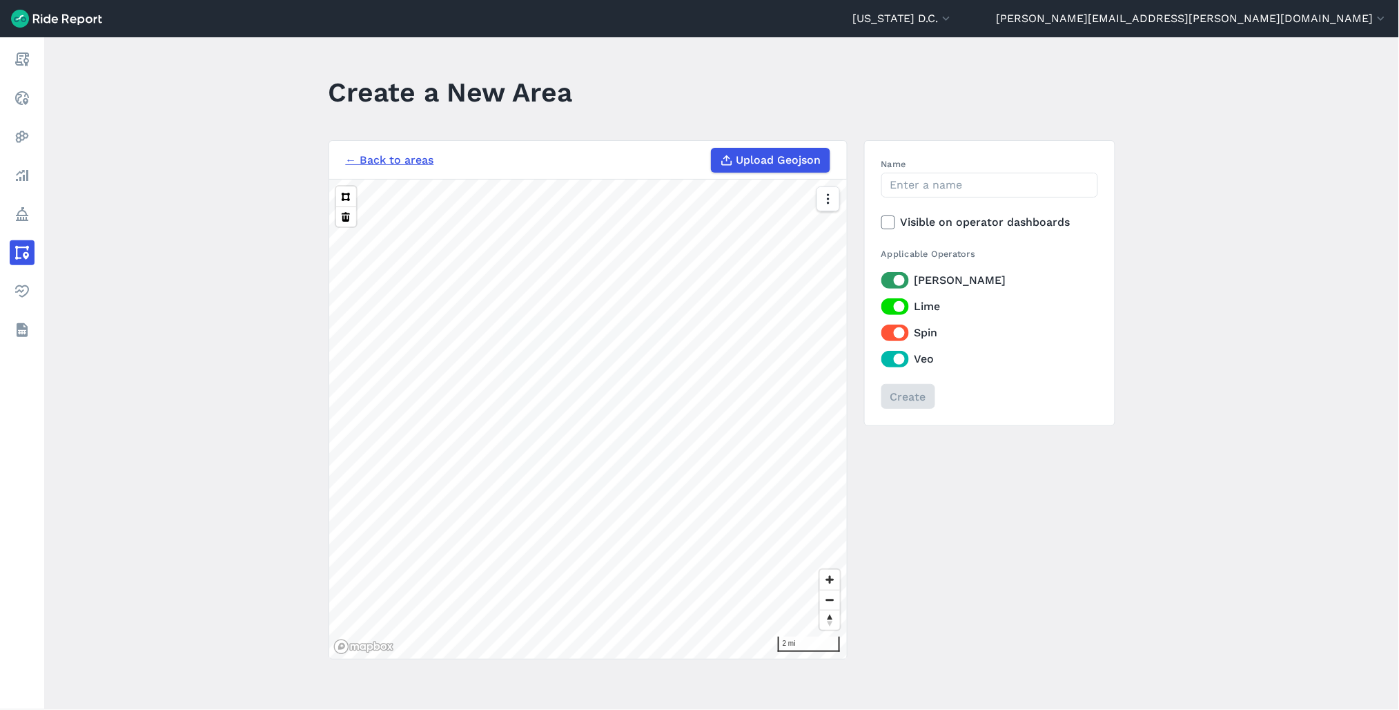
click at [737, 154] on span "Upload Geojson" at bounding box center [779, 160] width 85 height 17
click at [712, 148] on input "Upload Geojson" at bounding box center [711, 148] width 1 height 1
type input "C:\fakepath\Hubs Buffer4.geojson"
click at [968, 189] on input "Name" at bounding box center [990, 185] width 217 height 25
type input "hb"
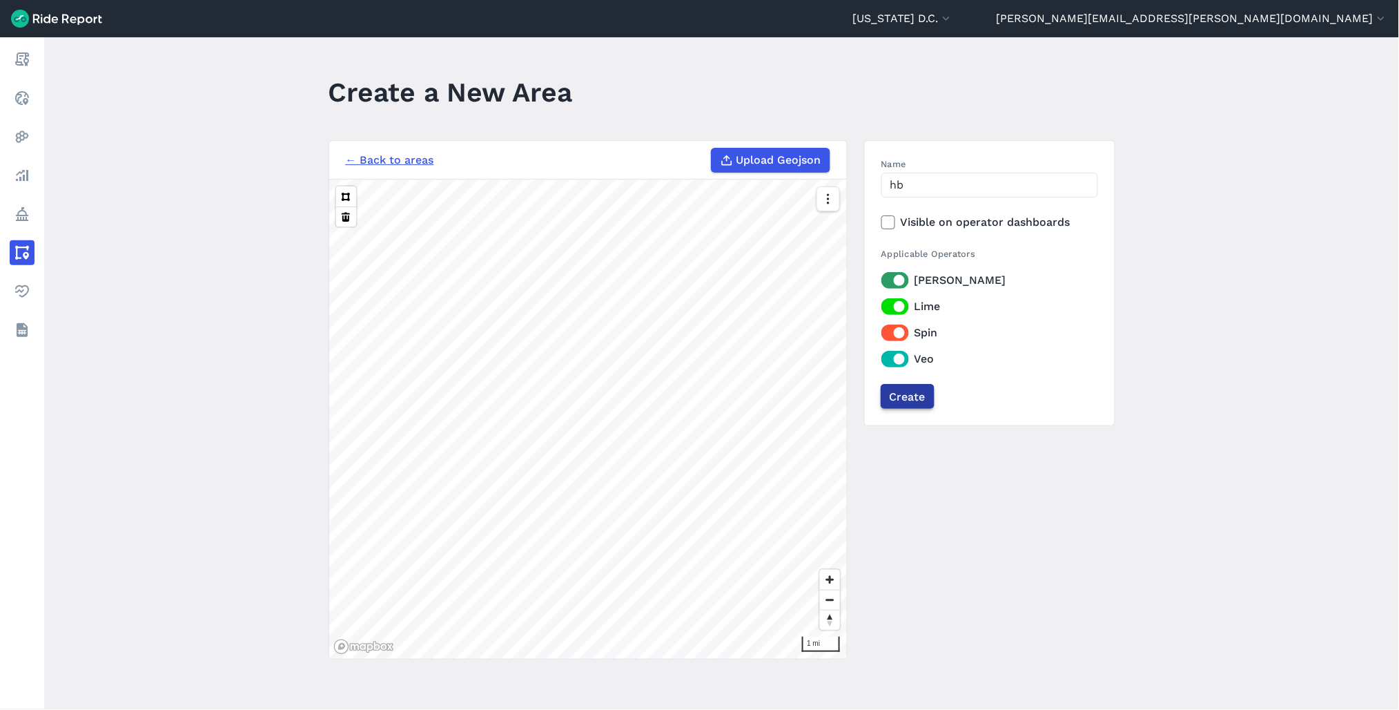
click at [912, 389] on input "Create" at bounding box center [908, 396] width 54 height 25
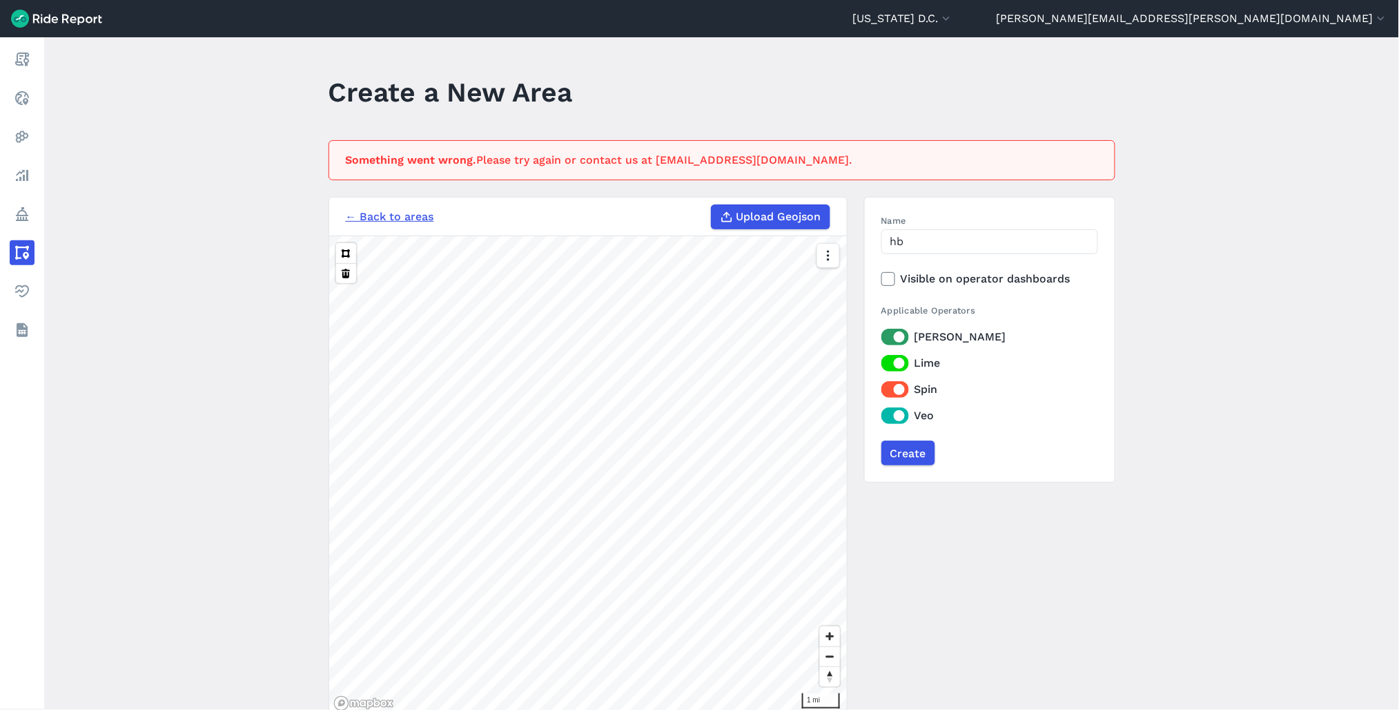
click at [753, 224] on span "Upload Geojson" at bounding box center [779, 216] width 85 height 17
click at [712, 205] on input "Upload Geojson" at bounding box center [711, 204] width 1 height 1
click at [908, 454] on input "Create" at bounding box center [908, 452] width 54 height 25
click at [720, 214] on icon at bounding box center [727, 217] width 14 height 14
click at [712, 205] on input "Upload Geojson" at bounding box center [711, 204] width 1 height 1
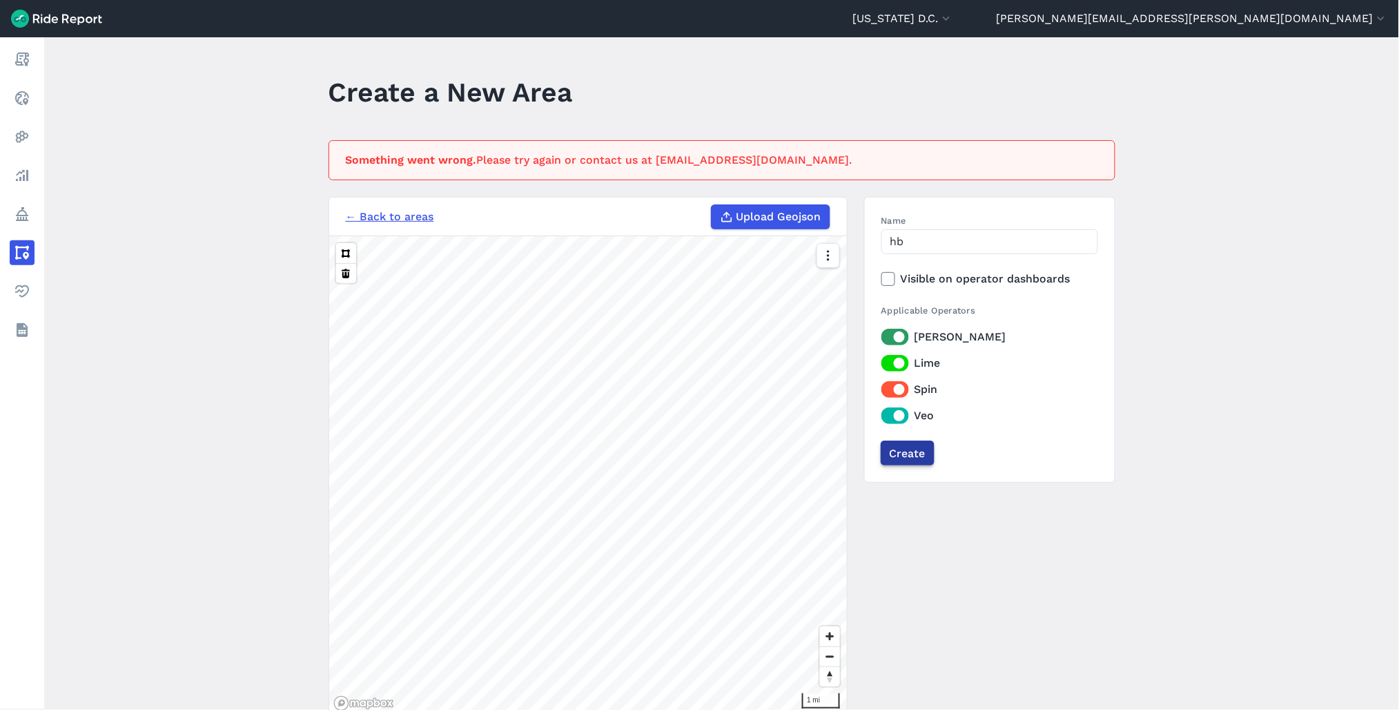
click at [916, 457] on input "Create" at bounding box center [908, 452] width 54 height 25
click at [365, 198] on h3 "← Back to areas Upload Geojson" at bounding box center [588, 216] width 518 height 39
click at [370, 207] on div "← Back to areas Upload Geojson" at bounding box center [588, 216] width 485 height 25
click at [373, 215] on link "← Back to areas" at bounding box center [390, 216] width 88 height 17
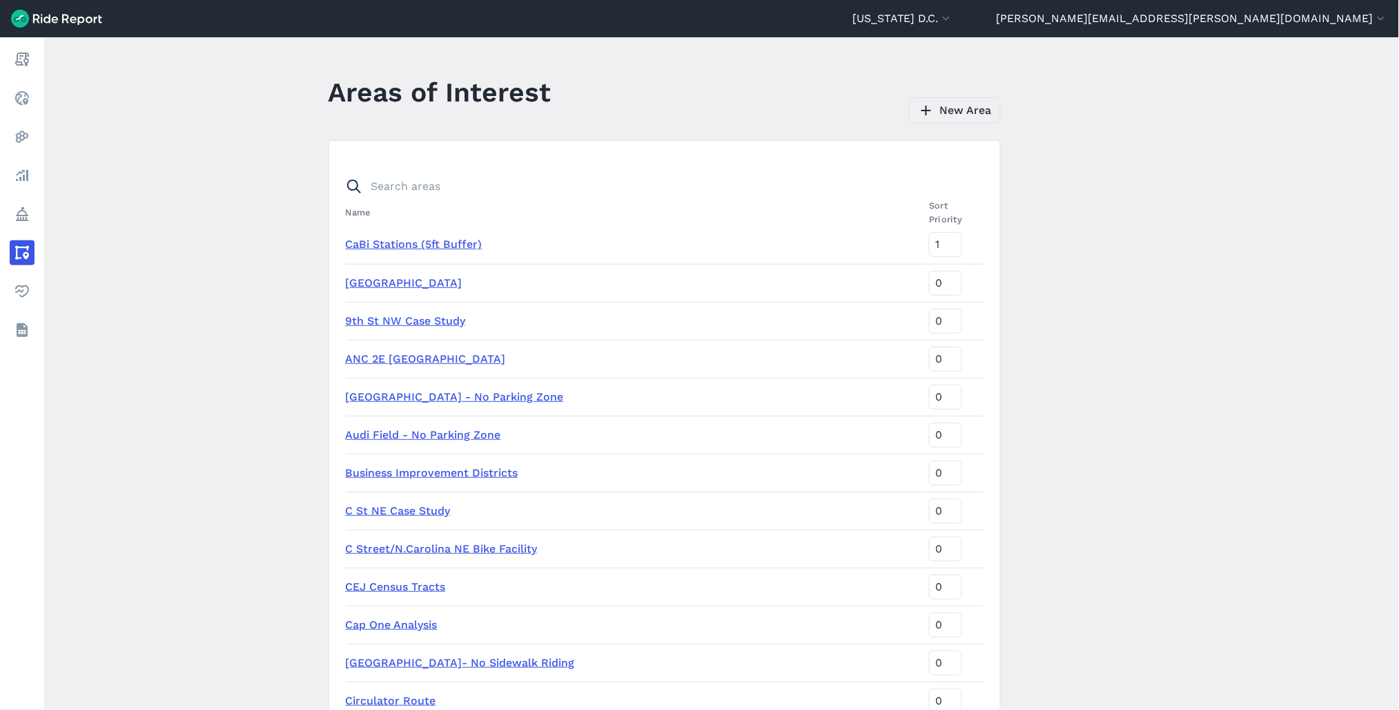
click at [953, 110] on link "New Area" at bounding box center [955, 110] width 92 height 26
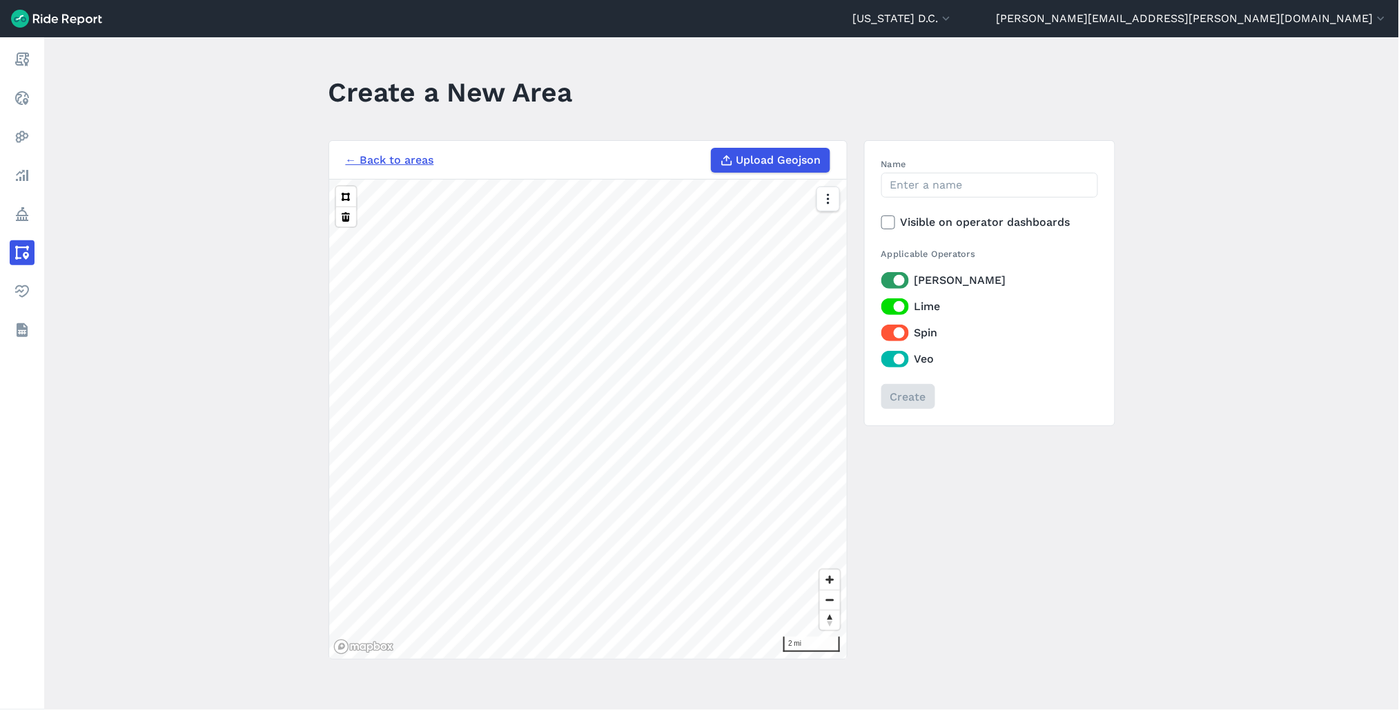
click at [942, 164] on label "Name" at bounding box center [990, 163] width 217 height 13
click at [942, 173] on input "Name" at bounding box center [990, 185] width 217 height 25
click at [940, 183] on input "Name" at bounding box center [990, 185] width 217 height 25
click at [771, 162] on span "Upload Geojson" at bounding box center [779, 160] width 85 height 17
click at [712, 148] on input "Upload Geojson" at bounding box center [711, 148] width 1 height 1
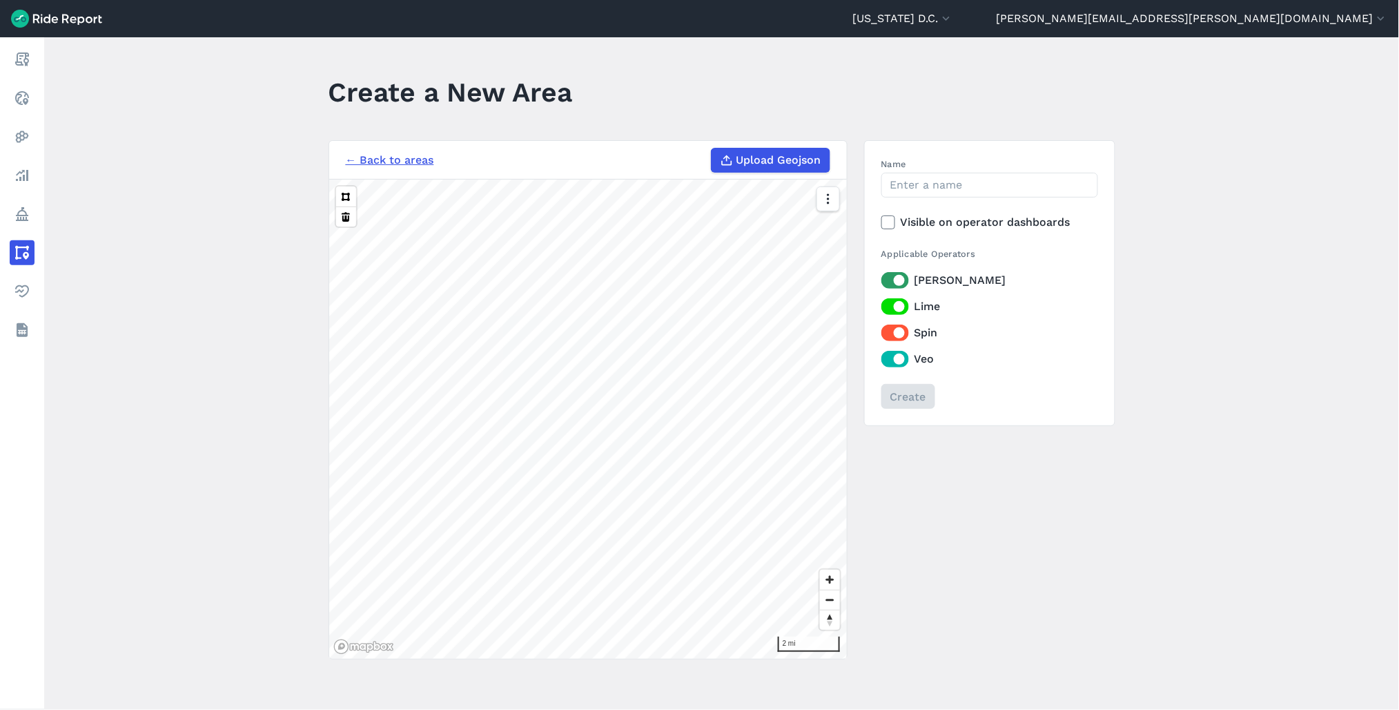
type input "C:\fakepath\Hubs Buffer4.geojson.json"
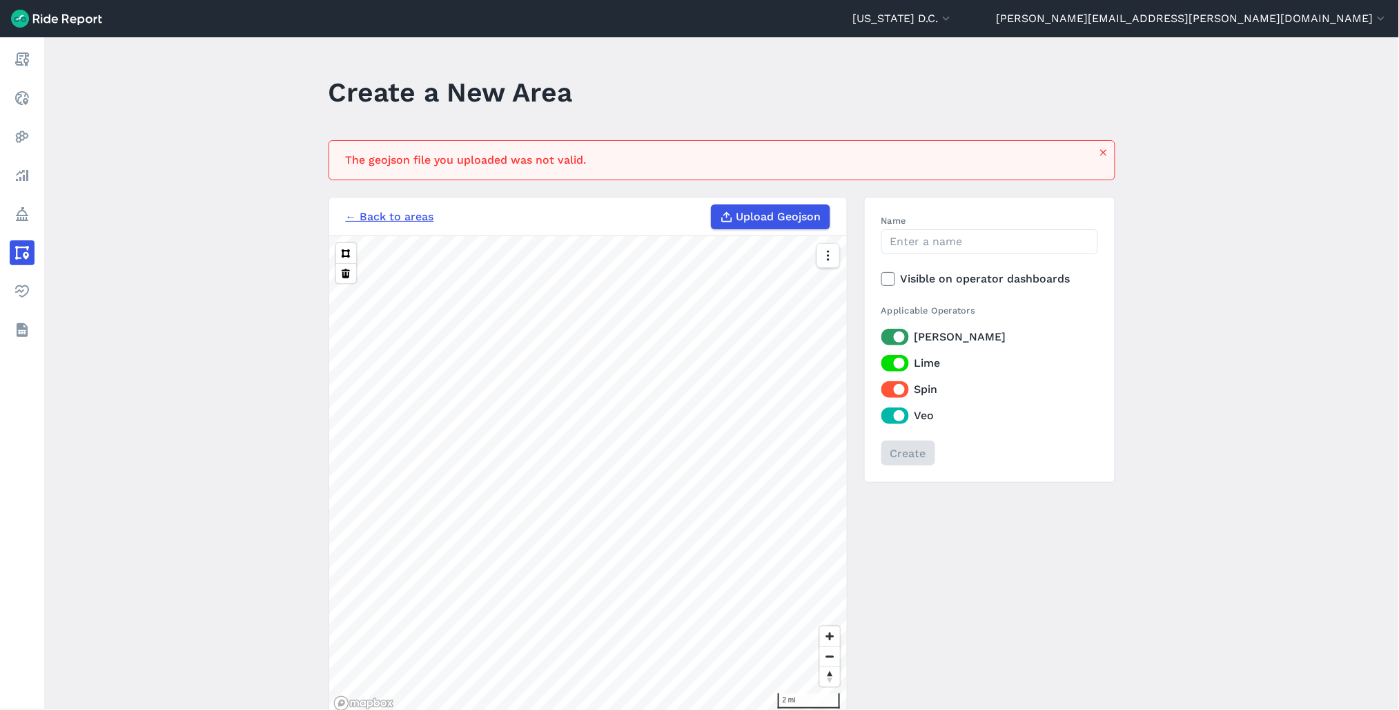
click at [783, 214] on span "Upload Geojson" at bounding box center [779, 216] width 85 height 17
click at [712, 205] on input "Upload Geojson" at bounding box center [711, 204] width 1 height 1
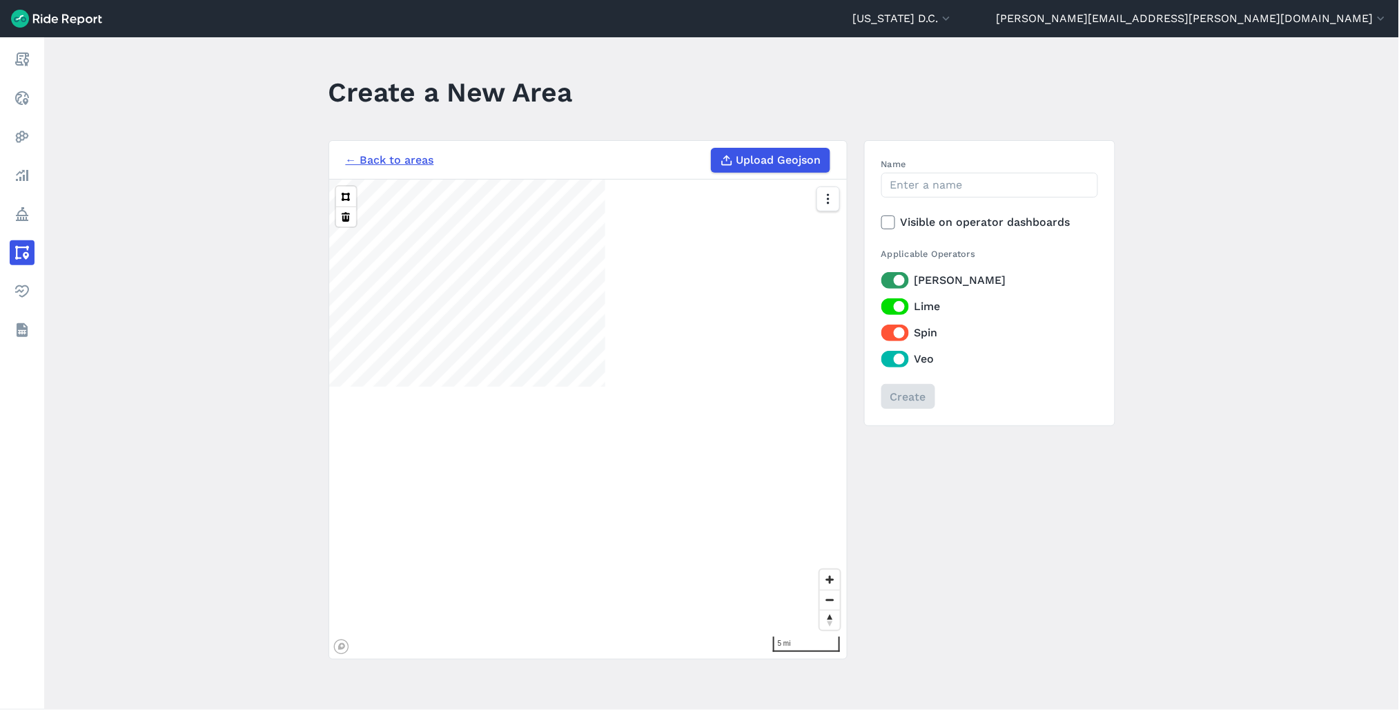
click at [754, 159] on span "Upload Geojson" at bounding box center [779, 160] width 85 height 17
click at [712, 148] on input "Upload Geojson" at bounding box center [711, 148] width 1 height 1
type input "C:\fakepath\Hubs Buffer4.geojson"
click at [967, 187] on input "Name" at bounding box center [990, 185] width 217 height 25
type input "HB"
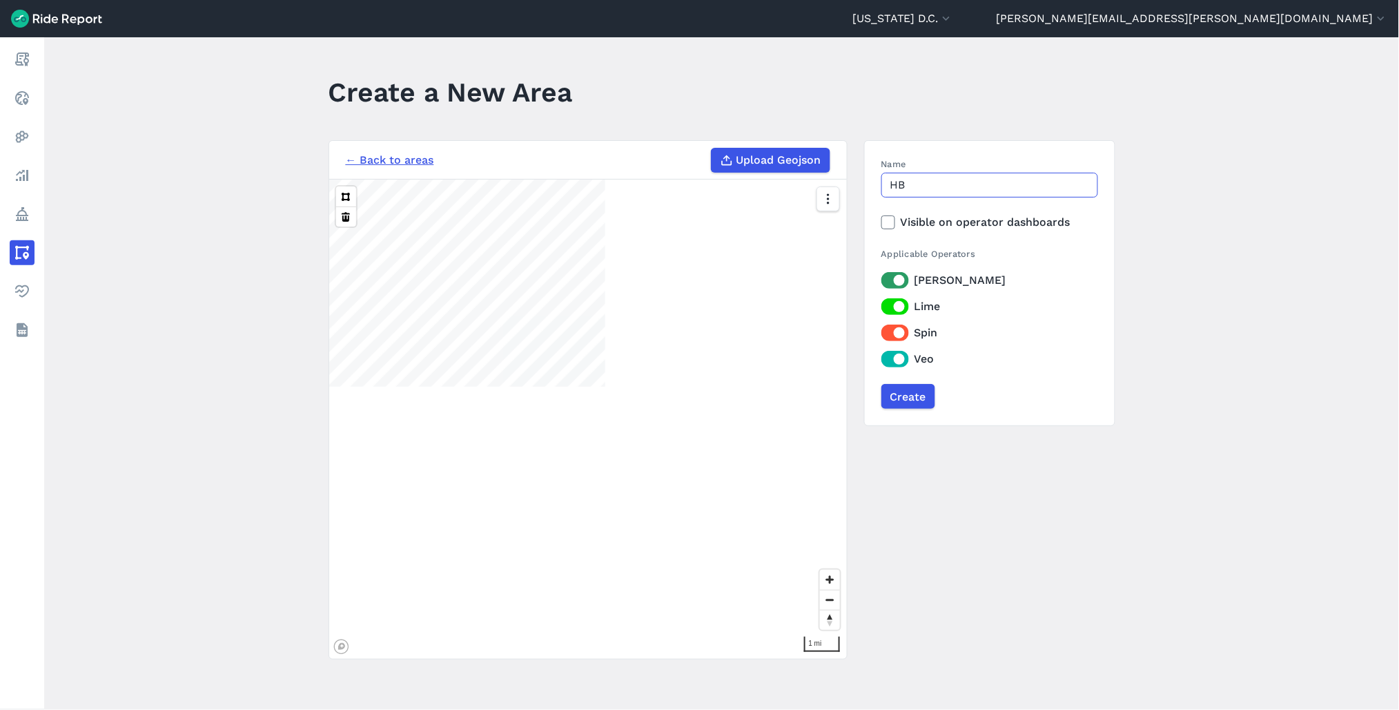
click at [336, 186] on button at bounding box center [346, 196] width 20 height 20
drag, startPoint x: 889, startPoint y: 402, endPoint x: 1227, endPoint y: 491, distance: 350.5
click at [889, 402] on input "Create" at bounding box center [909, 396] width 54 height 25
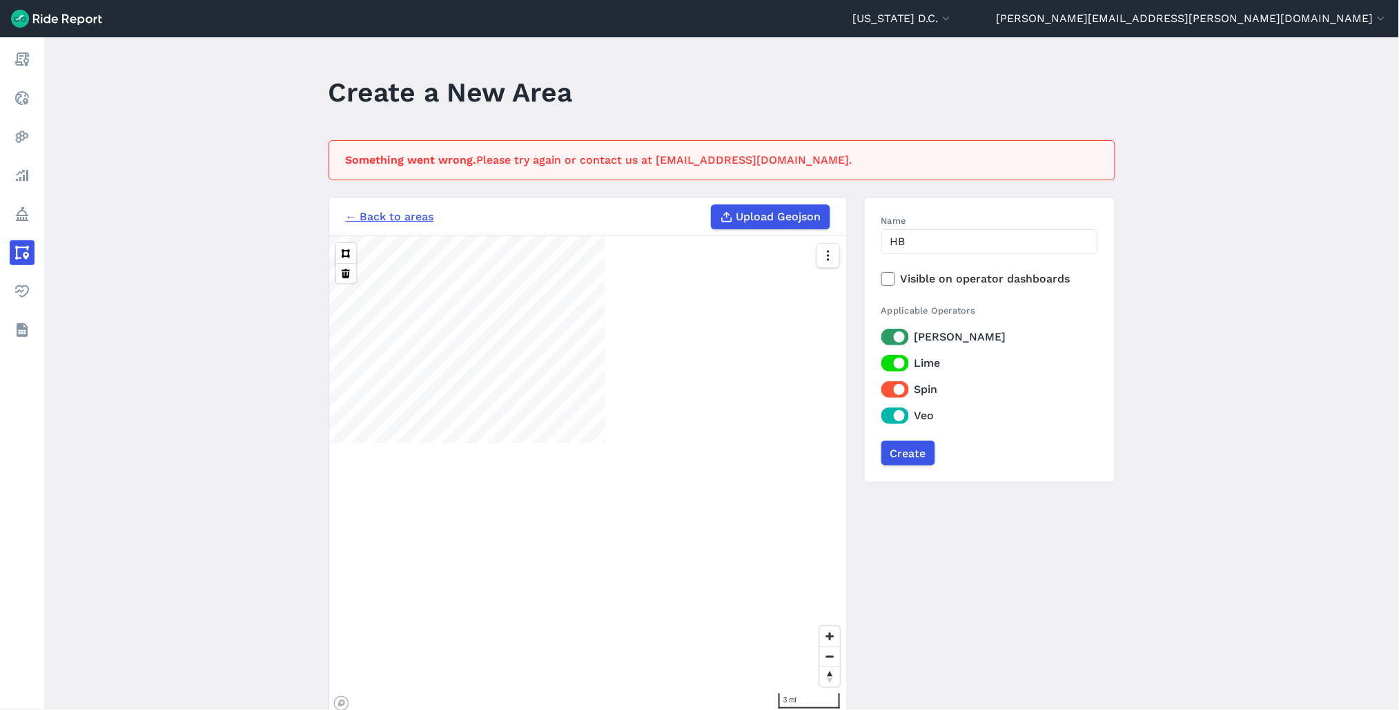
scroll to position [72, 0]
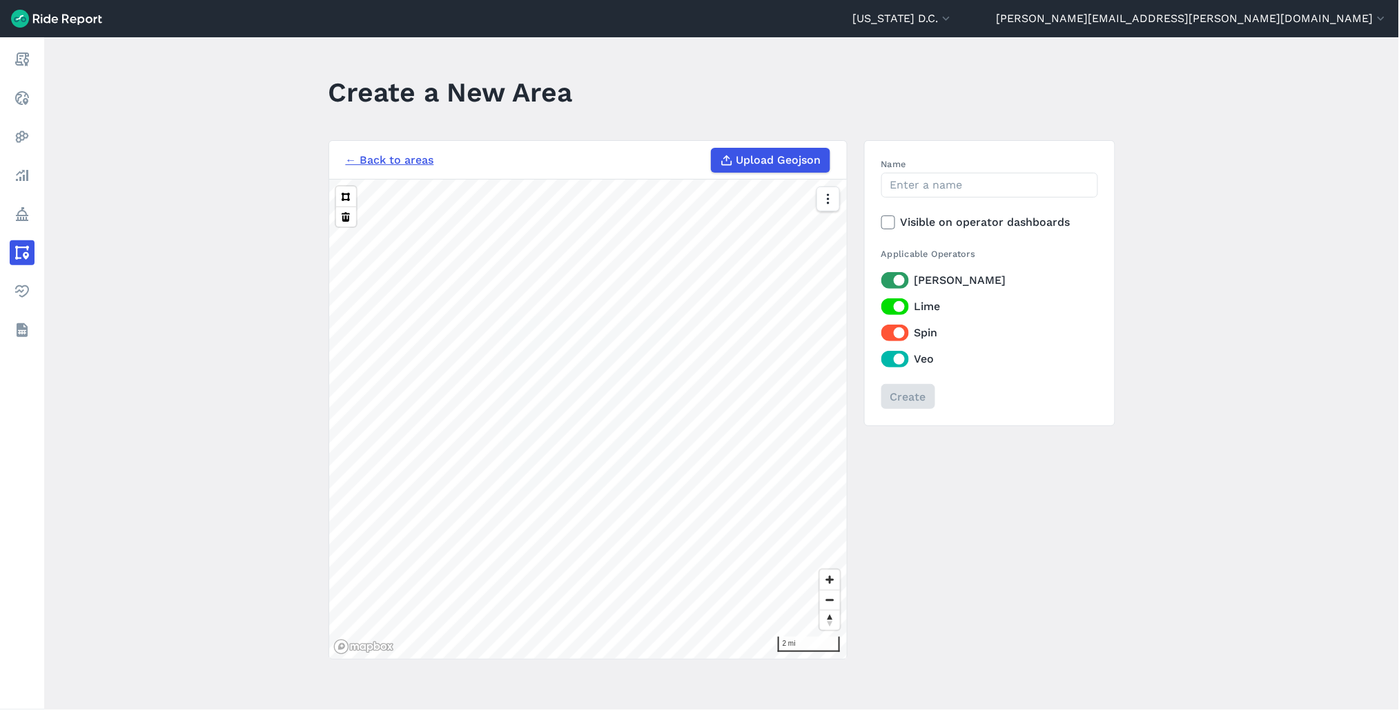
click at [741, 169] on label "Upload Geojson" at bounding box center [770, 160] width 119 height 25
click at [712, 148] on input "Upload Geojson" at bounding box center [711, 148] width 1 height 1
type input "C:\fakepath\Hubs Realione.geojson"
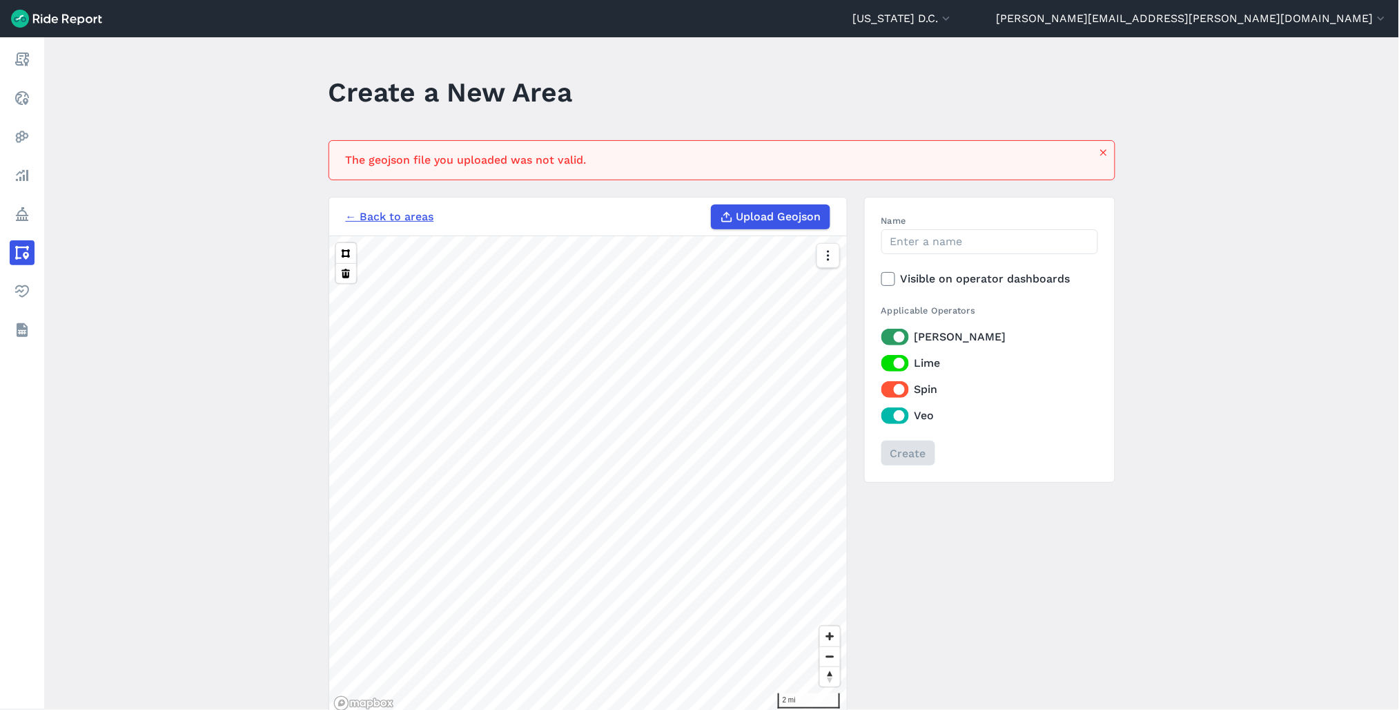
click at [748, 217] on span "Upload Geojson" at bounding box center [779, 216] width 85 height 17
click at [712, 205] on input "Upload Geojson" at bounding box center [711, 204] width 1 height 1
click at [963, 231] on input "Name" at bounding box center [990, 241] width 217 height 25
type input "hubs"
click at [336, 243] on button at bounding box center [346, 253] width 20 height 20
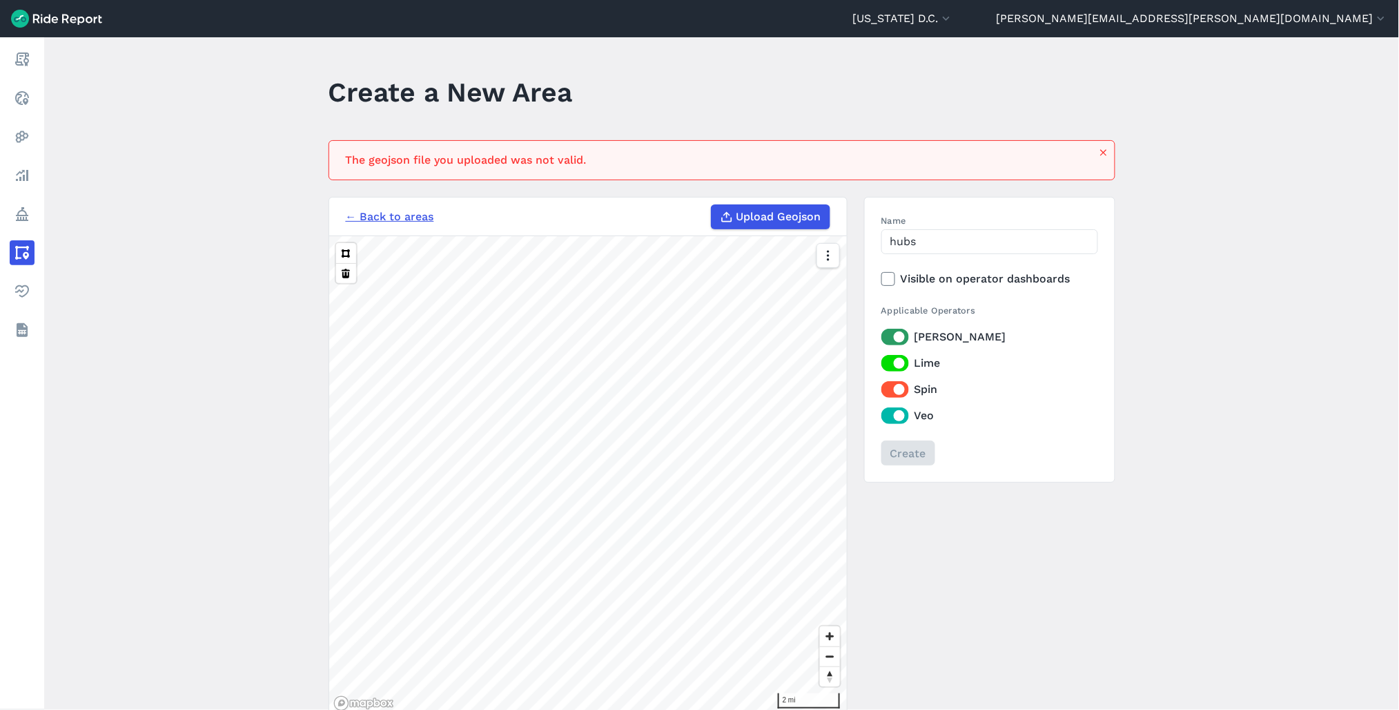
click at [933, 548] on div "← Back to areas Upload Geojson 2 mi Name hubs Visible on operator dashboards Ap…" at bounding box center [722, 456] width 787 height 519
click at [1098, 155] on icon "button" at bounding box center [1103, 152] width 11 height 11
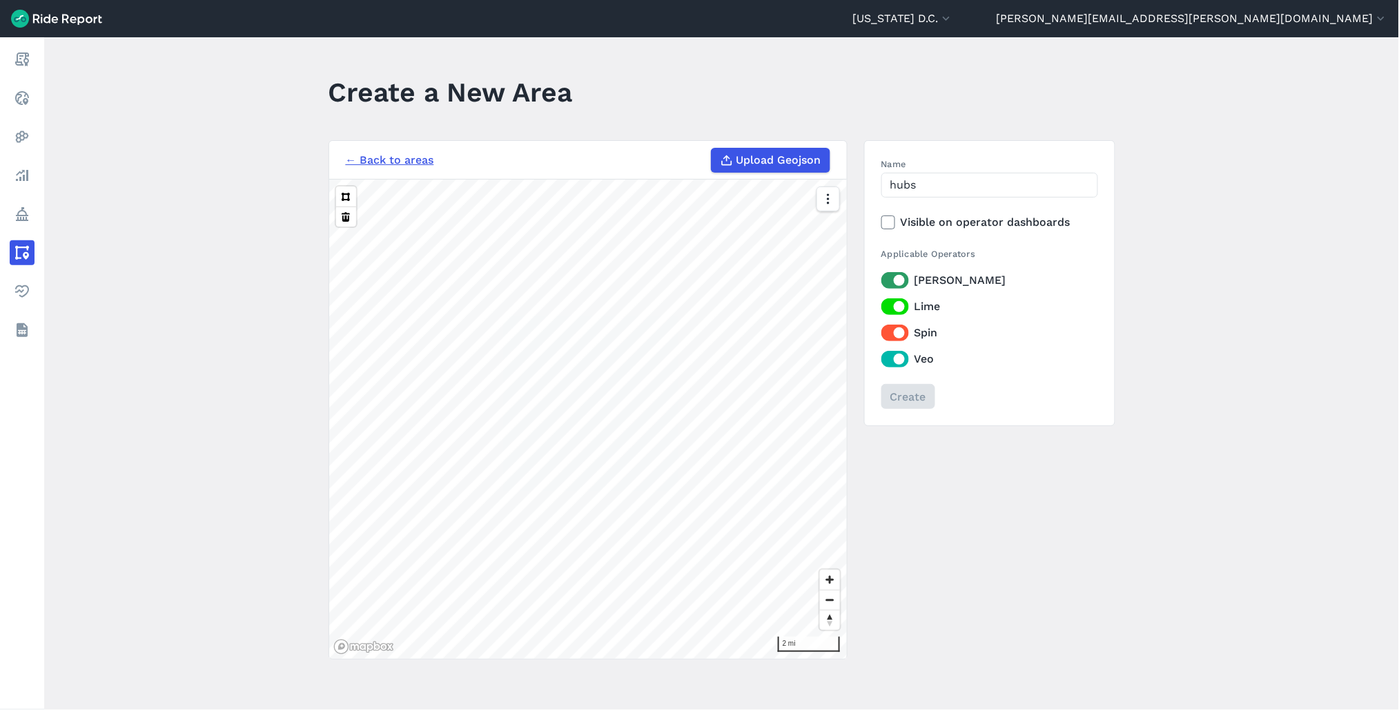
click at [804, 162] on span "Upload Geojson" at bounding box center [779, 160] width 85 height 17
click at [712, 148] on input "Upload Geojson" at bounding box center [711, 148] width 1 height 1
click at [989, 183] on input "hubs" at bounding box center [990, 185] width 217 height 25
click at [737, 162] on span "Upload Geojson" at bounding box center [779, 160] width 85 height 17
click at [712, 148] on input "Upload Geojson" at bounding box center [711, 148] width 1 height 1
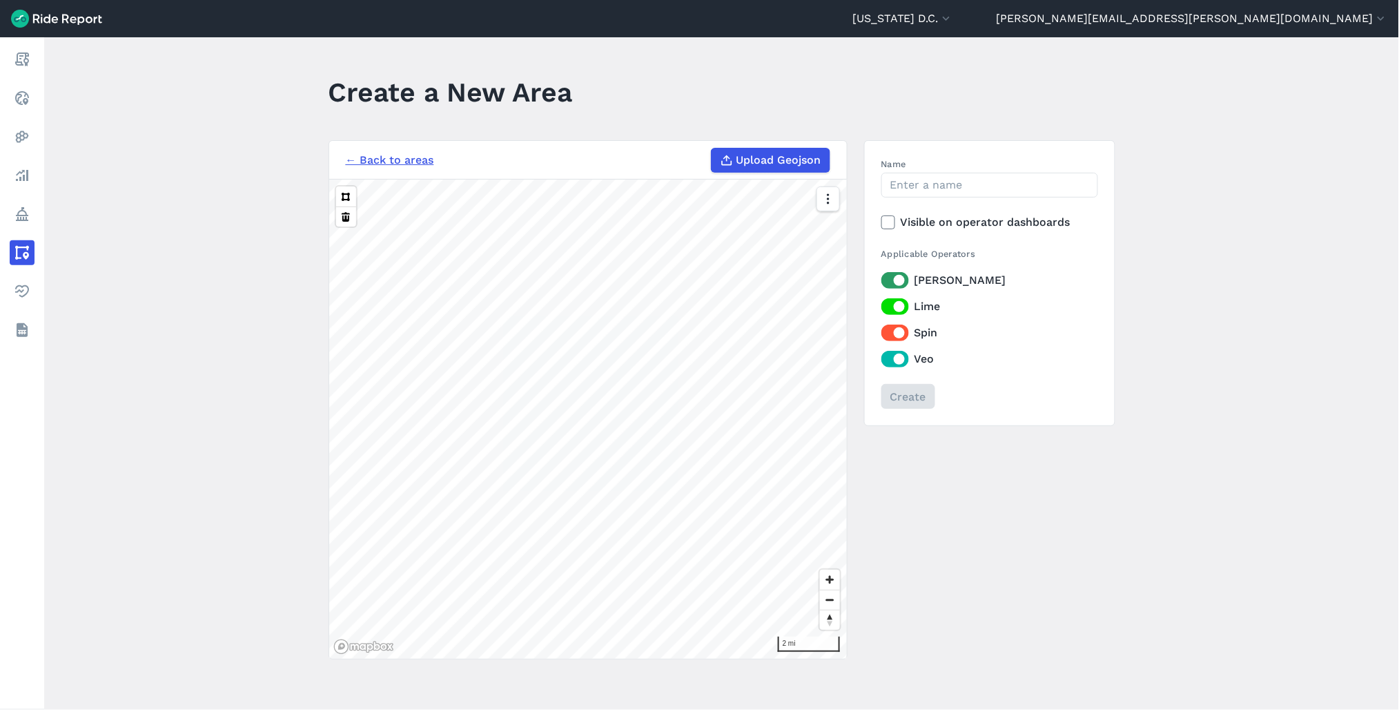
type input "C:\fakepath\Hubs Realione.geojson"
click at [934, 173] on input "Name" at bounding box center [990, 185] width 217 height 25
type input "hubs buffer"
click at [886, 225] on icon at bounding box center [888, 222] width 12 height 14
click at [882, 223] on input "Visible on operator dashboards" at bounding box center [882, 218] width 0 height 9
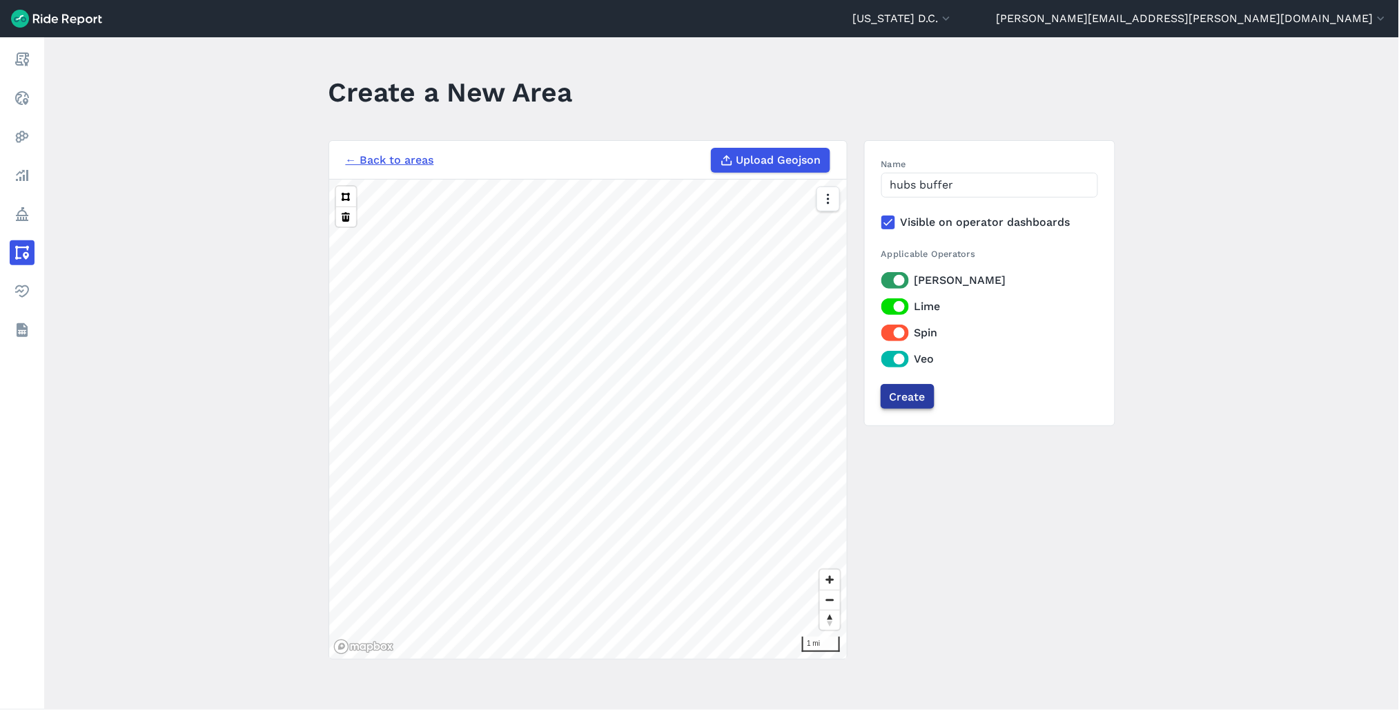
click at [913, 392] on input "Create" at bounding box center [908, 396] width 54 height 25
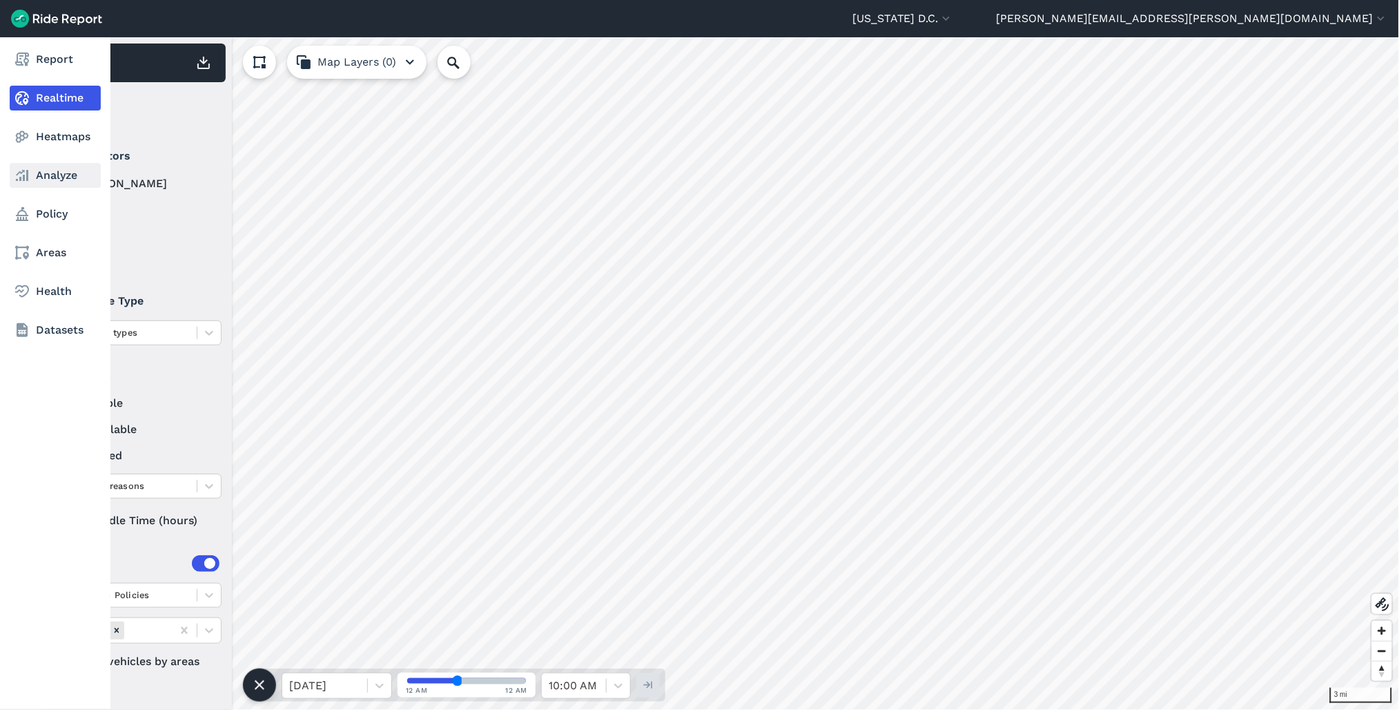
click at [28, 178] on icon at bounding box center [22, 175] width 17 height 17
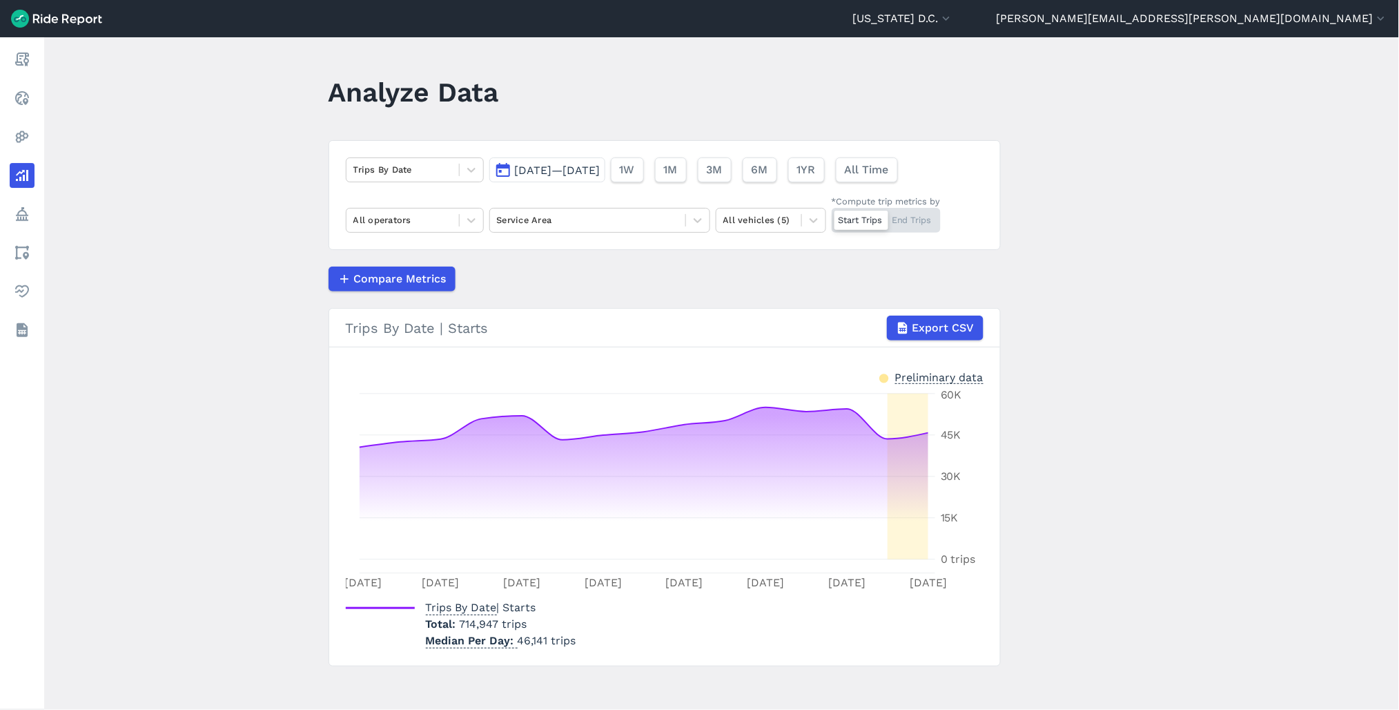
click at [605, 176] on button "[DATE]—[DATE]" at bounding box center [547, 169] width 116 height 25
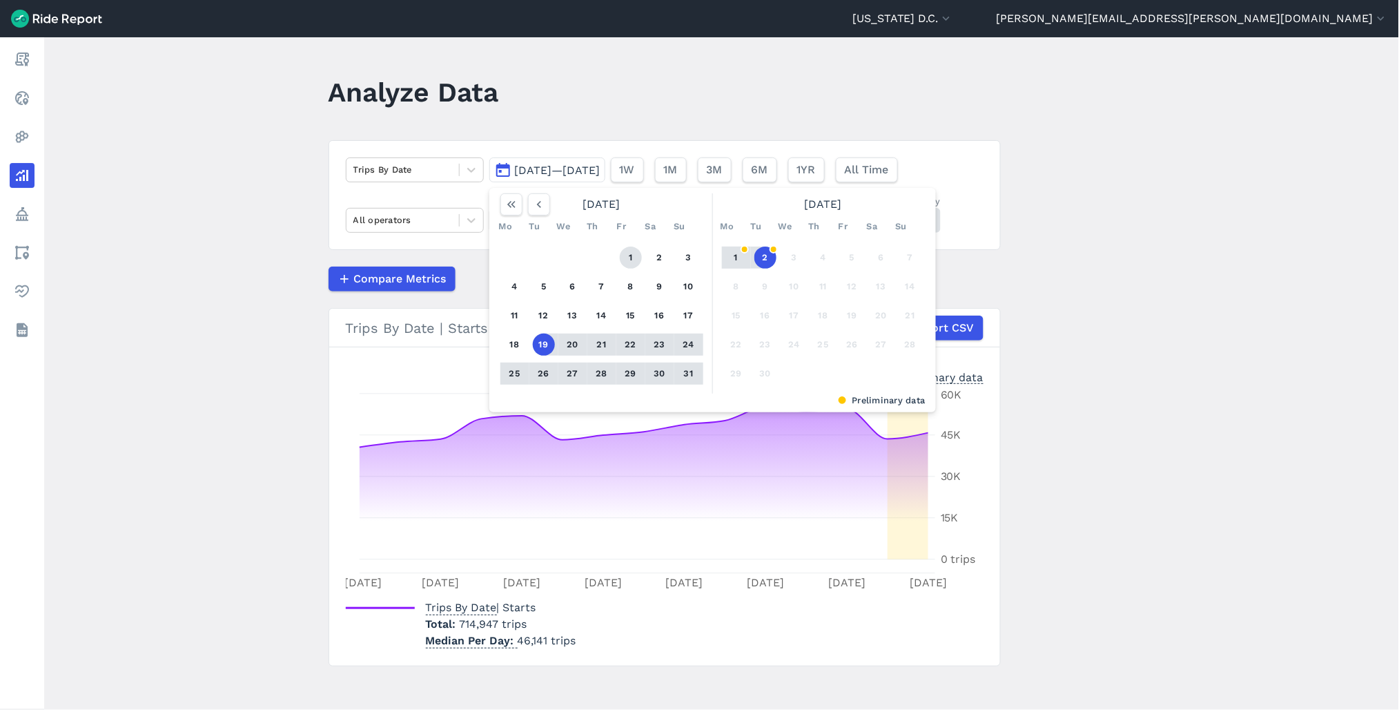
click at [625, 255] on button "1" at bounding box center [631, 257] width 22 height 22
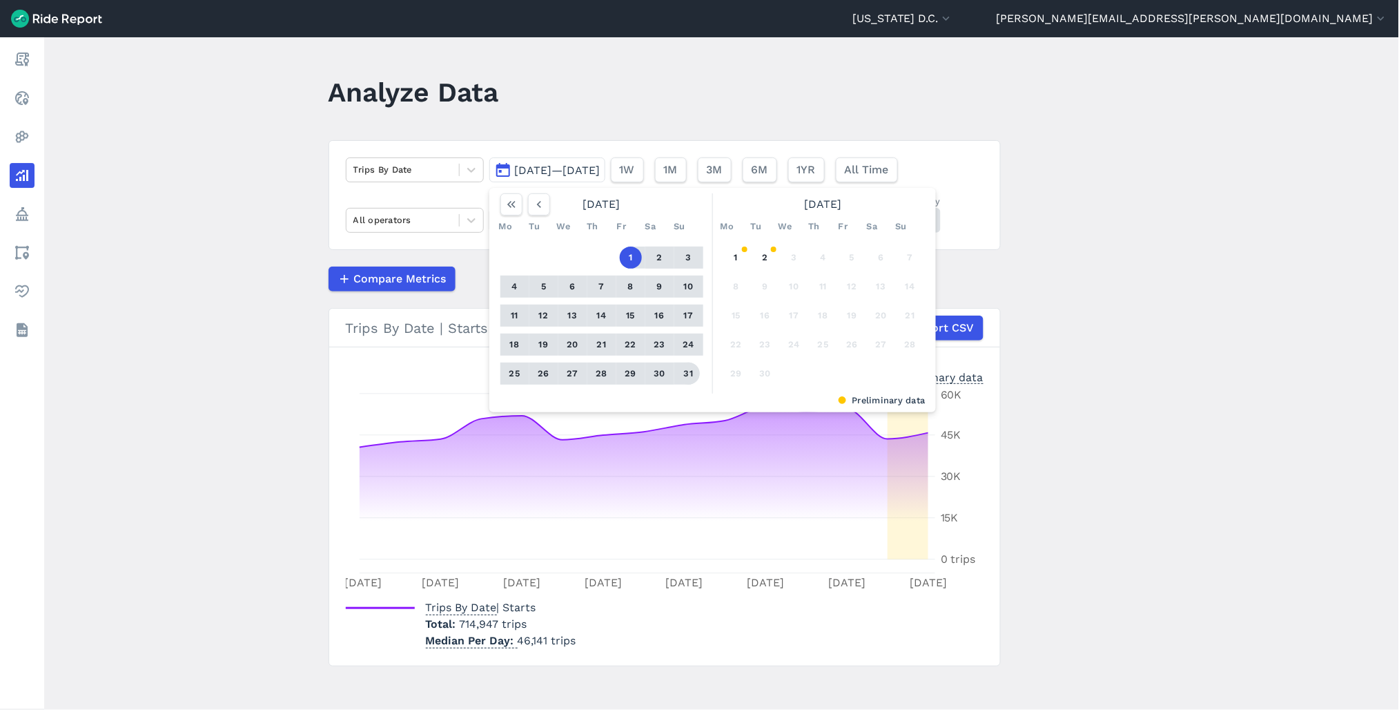
click at [686, 373] on button "31" at bounding box center [689, 373] width 22 height 22
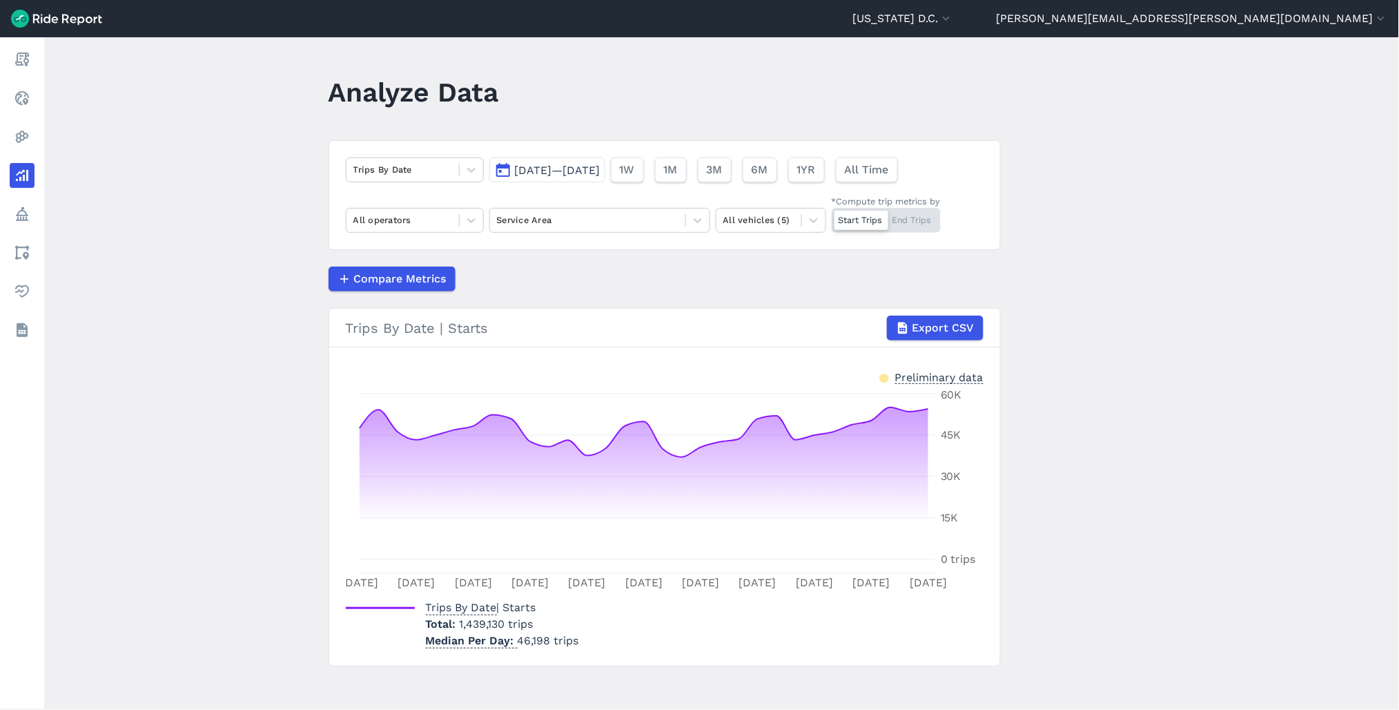
click at [574, 171] on span "[DATE]—[DATE]" at bounding box center [558, 170] width 86 height 13
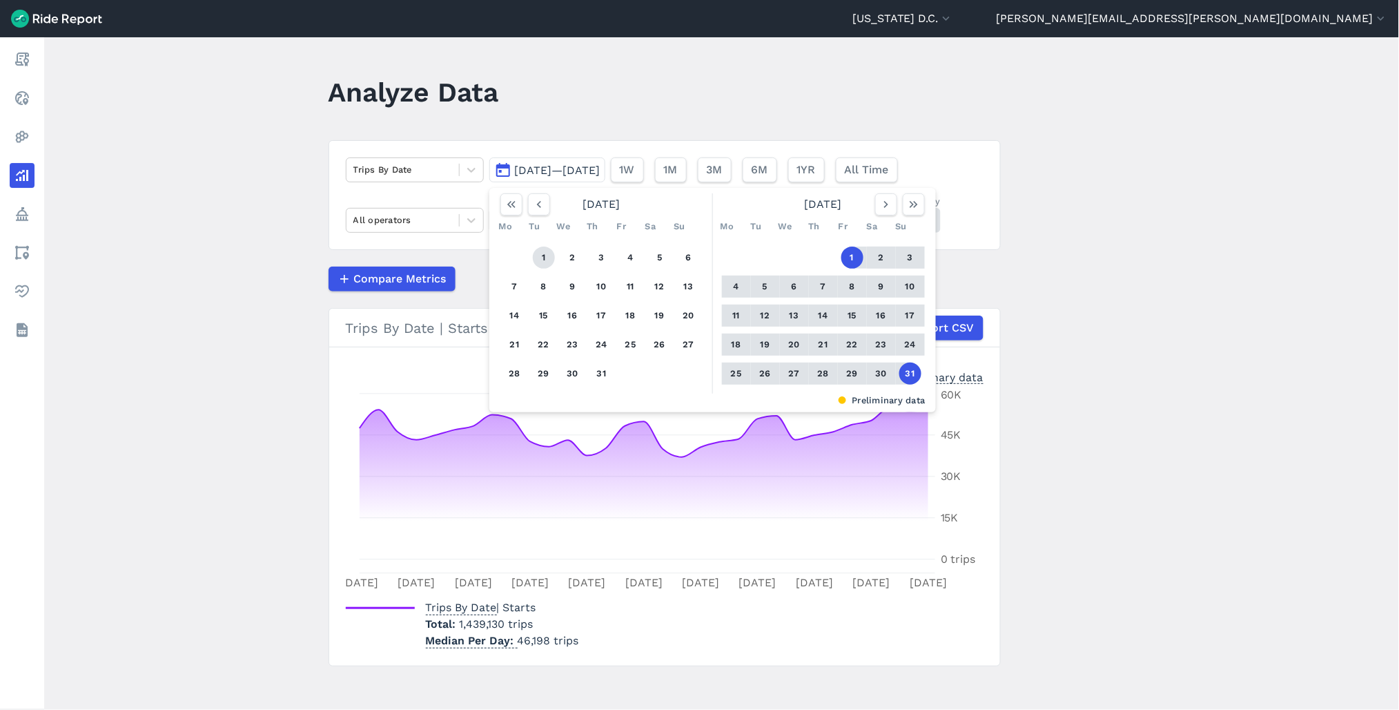
click at [539, 254] on button "1" at bounding box center [544, 257] width 22 height 22
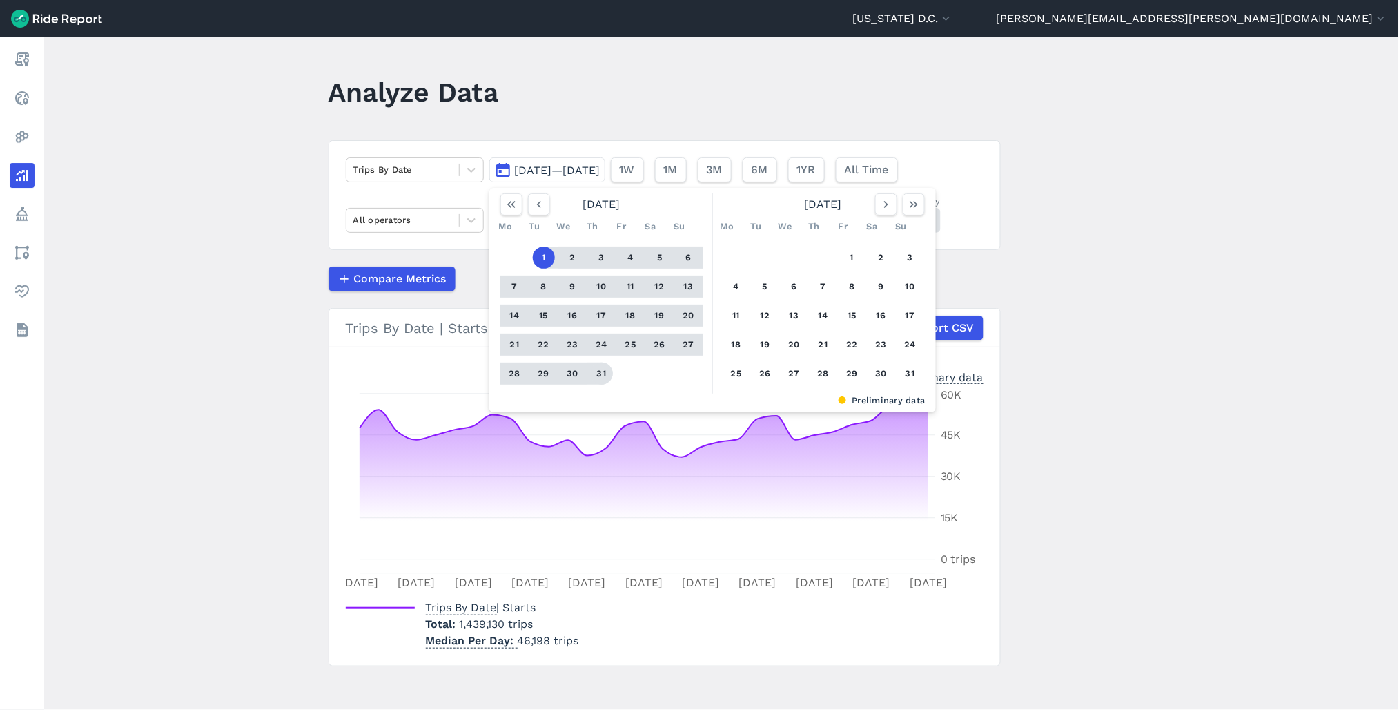
click at [596, 376] on button "31" at bounding box center [602, 373] width 22 height 22
